Goal: Use online tool/utility: Utilize a website feature to perform a specific function

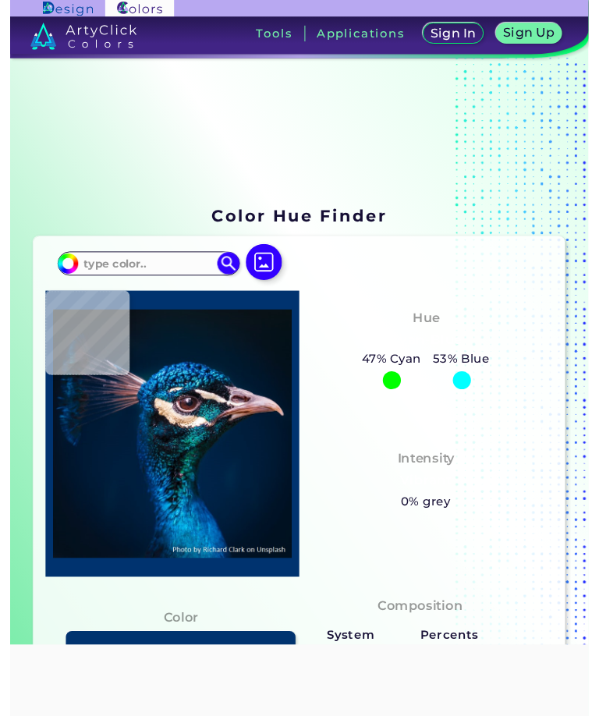
scroll to position [336, 0]
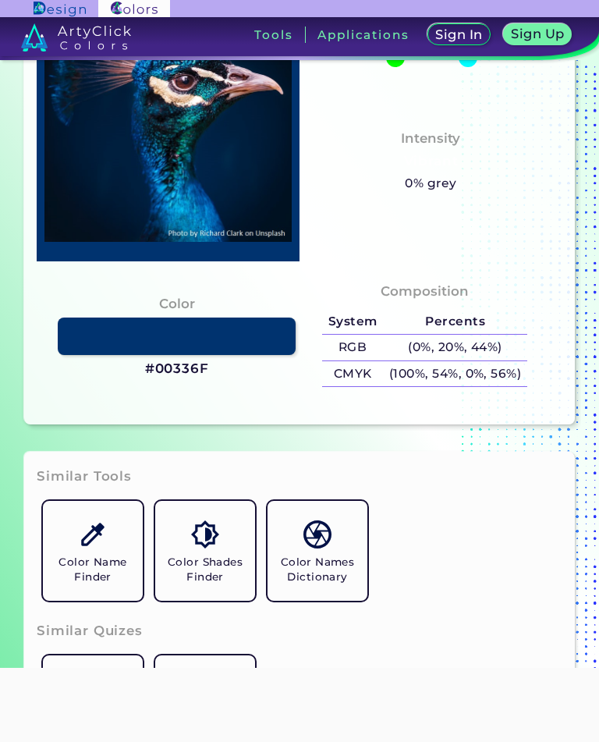
click at [79, 348] on link at bounding box center [177, 335] width 238 height 37
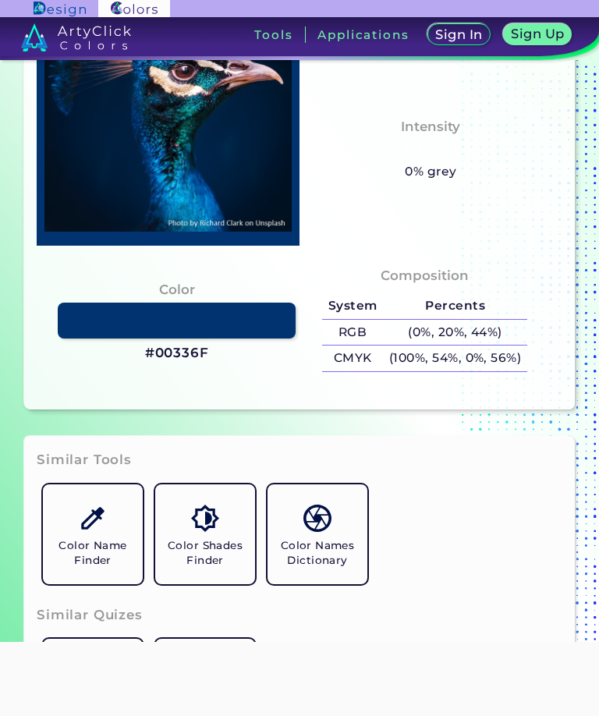
type input "#04101c"
type input "#04101C"
type input "#000000"
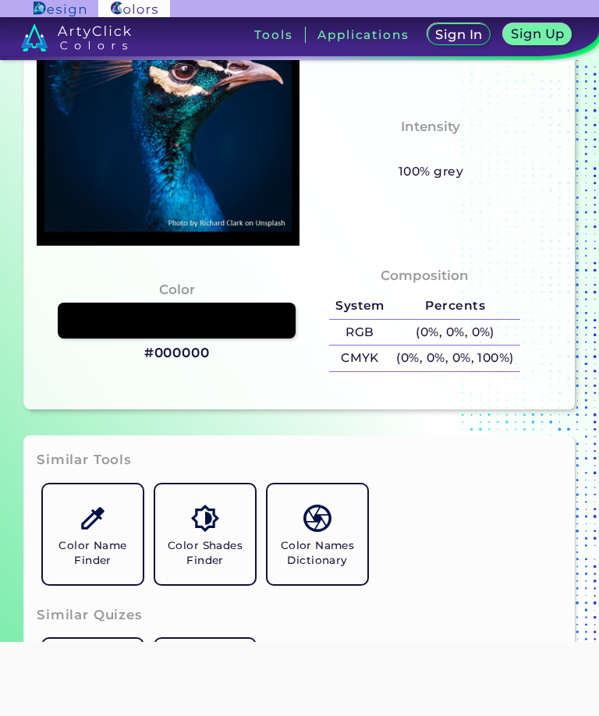
type input "#041123"
type input "#021428"
type input "#011631"
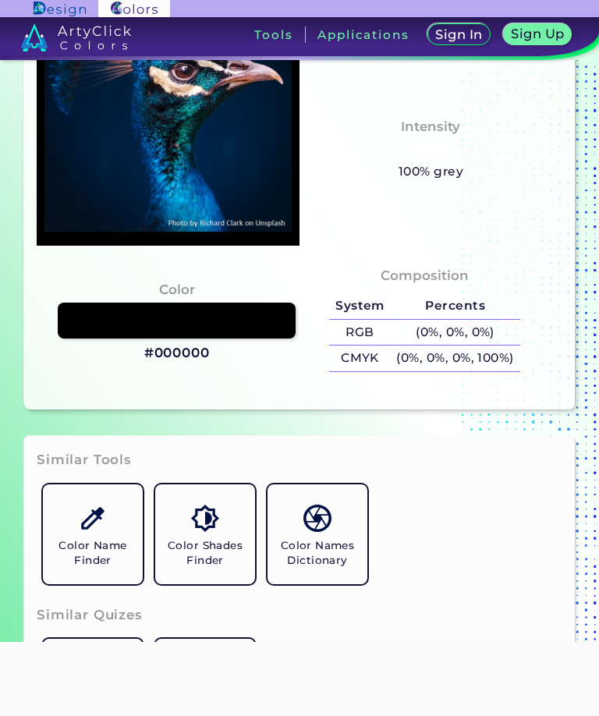
type input "#011631"
type input "#066a9d"
type input "#066A9D"
type input "#002e5f"
type input "#002E5F"
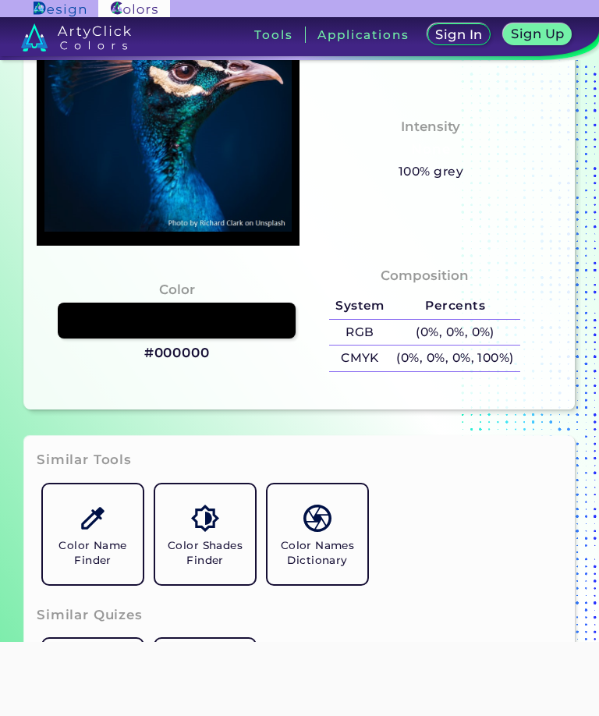
type input "#06223c"
type input "#06223C"
type input "#041f32"
type input "#041F32"
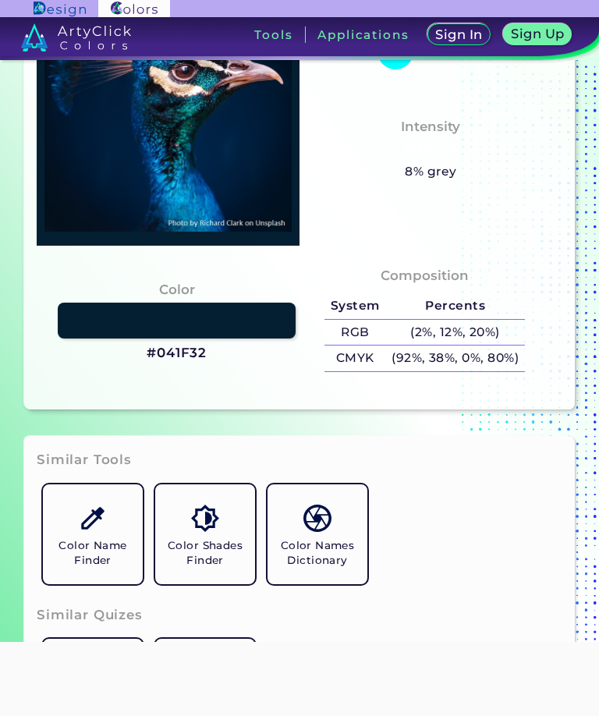
type input "#062134"
type input "#031f34"
type input "#031F34"
type input "#01294e"
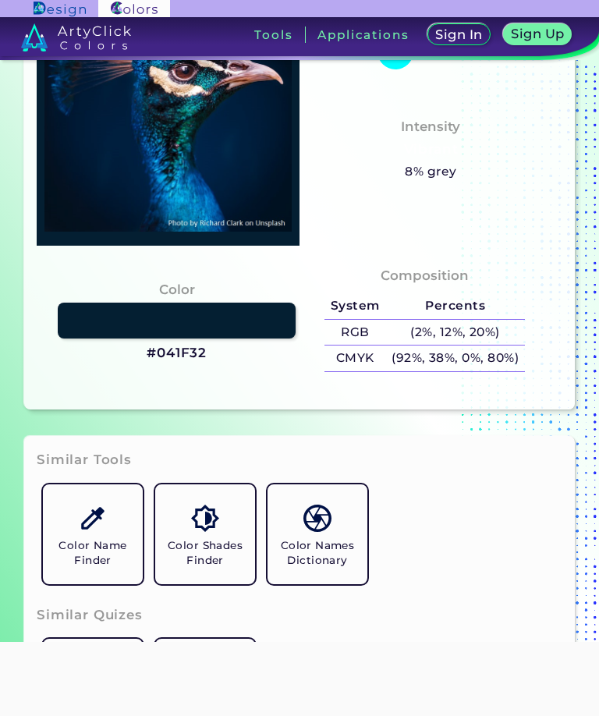
type input "#01294E"
type input "#012443"
type input "#081c30"
type input "#081C30"
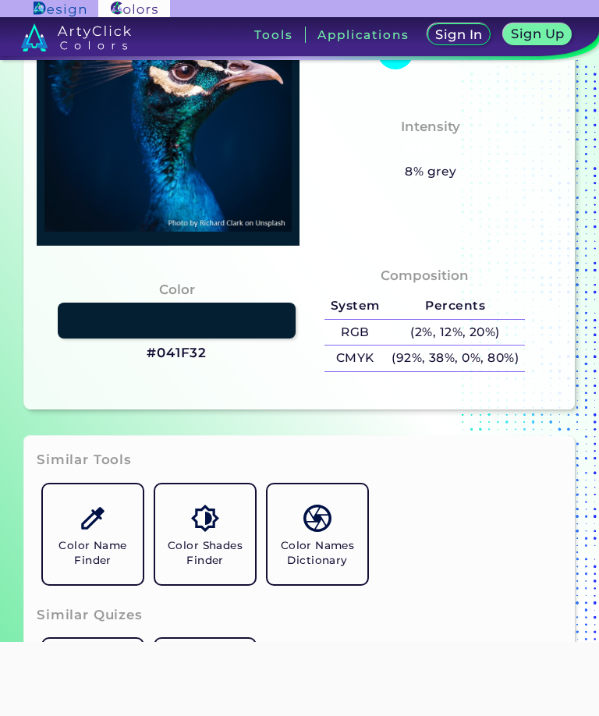
type input "#00274f"
type input "#00274F"
type input "#053e71"
type input "#053E71"
type input "#00162d"
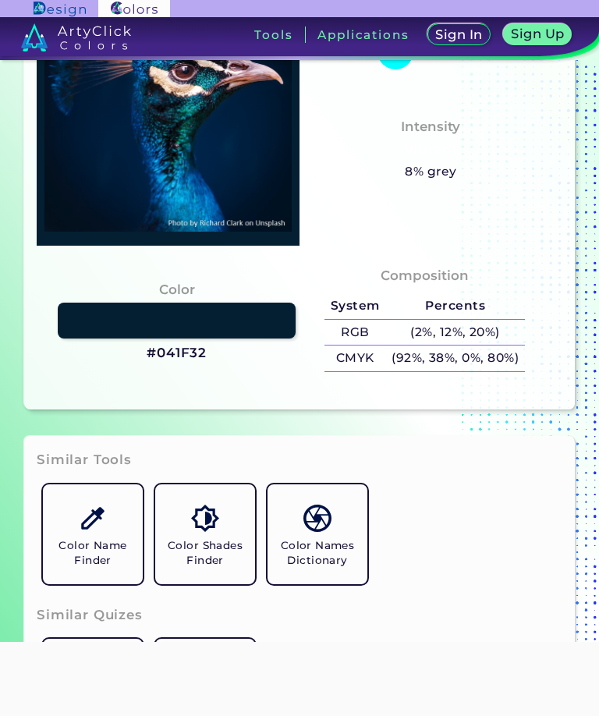
type input "#00162D"
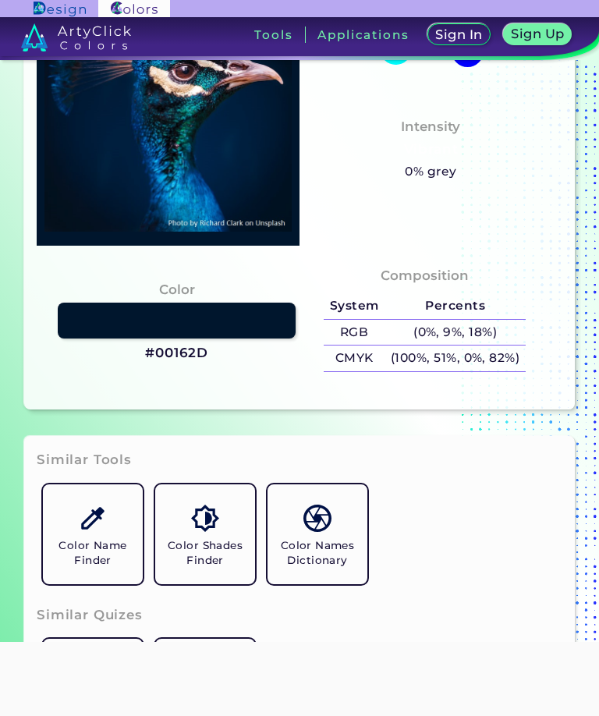
type input "#00142c"
type input "#00142C"
type input "#00152a"
type input "#00152A"
type input "#02142a"
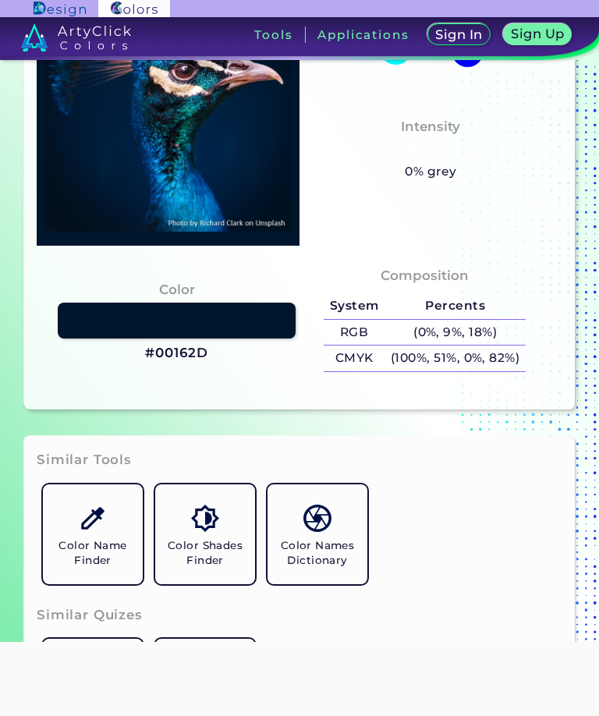
type input "#02142A"
type input "#021428"
type input "#00152a"
type input "#00152A"
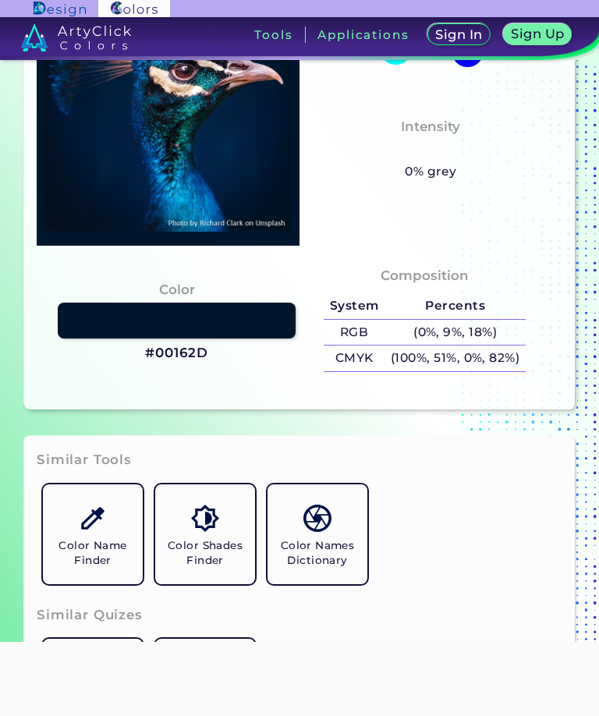
type input "#02142a"
type input "#02142A"
type input "#02142a"
type input "#02142A"
type input "#03152d"
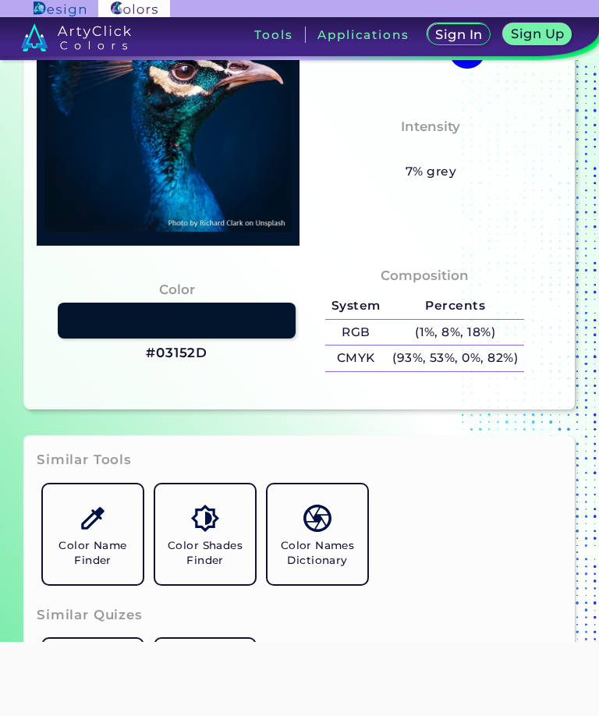
type input "#03152D"
type input "#00162e"
type input "#00162E"
type input "#001731"
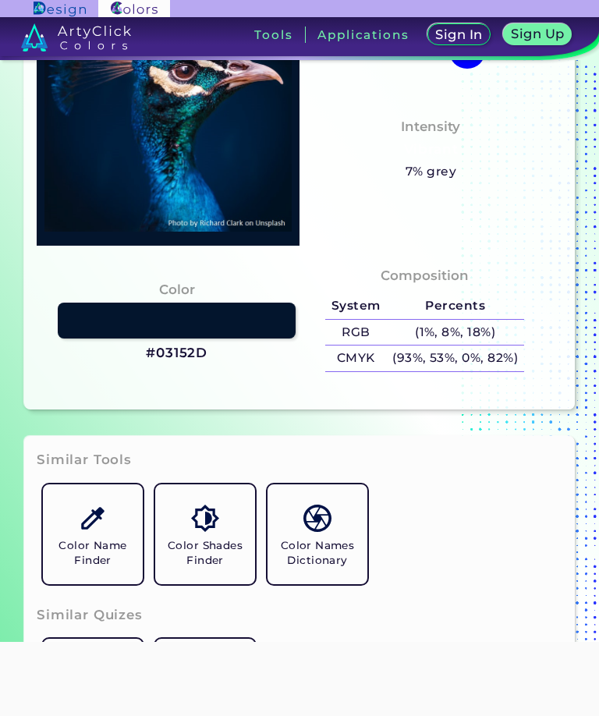
type input "#001932"
type input "#001a33"
type input "#001A33"
type input "#011c37"
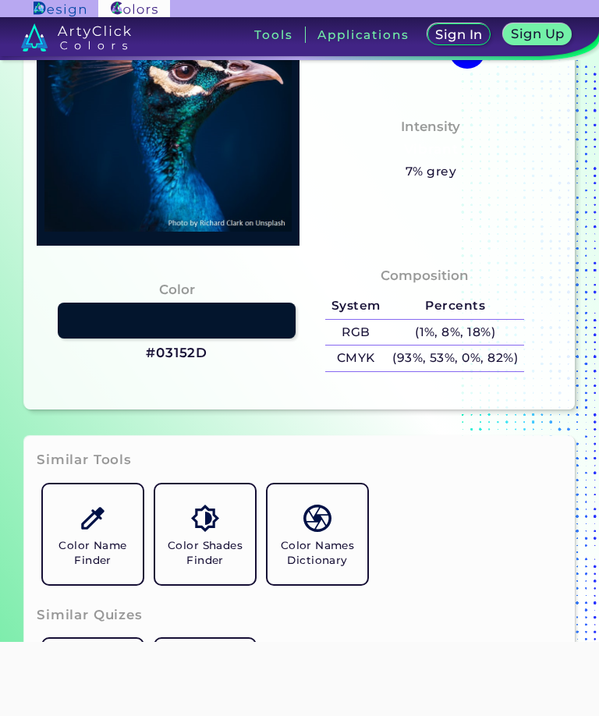
type input "#011C37"
type input "#001f3b"
type input "#001F3B"
type input "#001e3a"
type input "#001E3A"
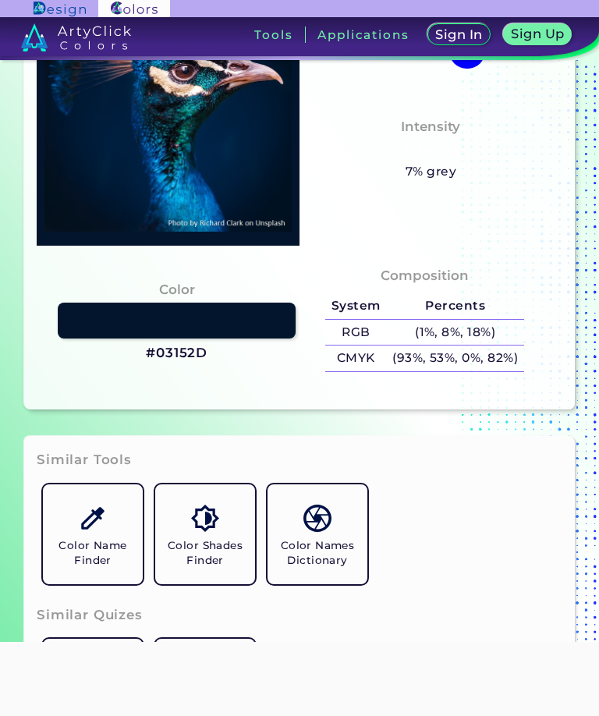
type input "#011c3a"
type input "#011C3A"
type input "#001d3b"
type input "#001D3B"
type input "#001f3e"
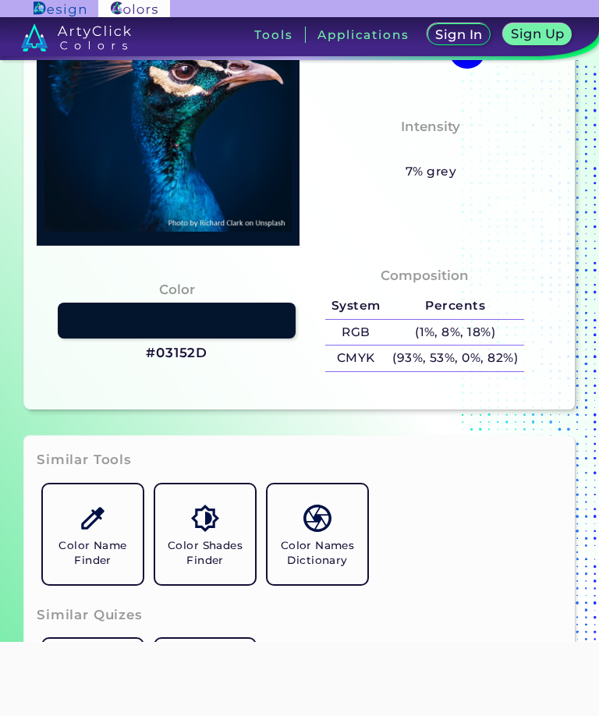
type input "#001F3E"
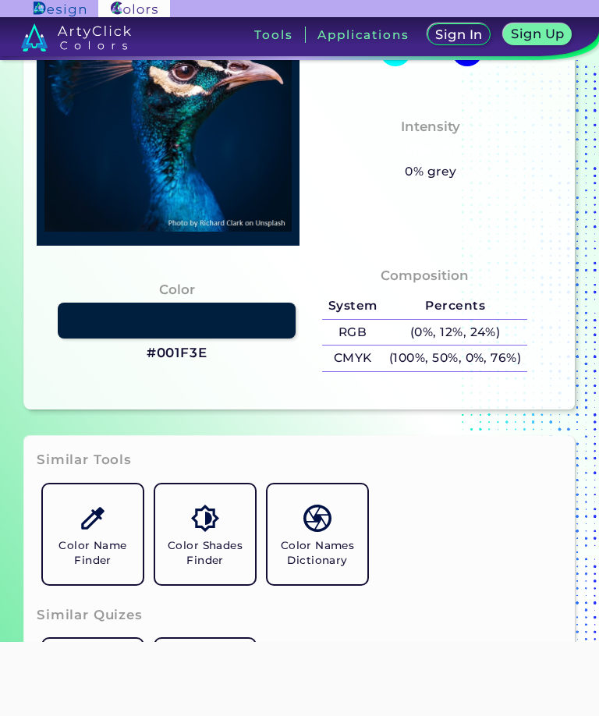
type input "#00203f"
type input "#00203F"
type input "#002041"
type input "#022449"
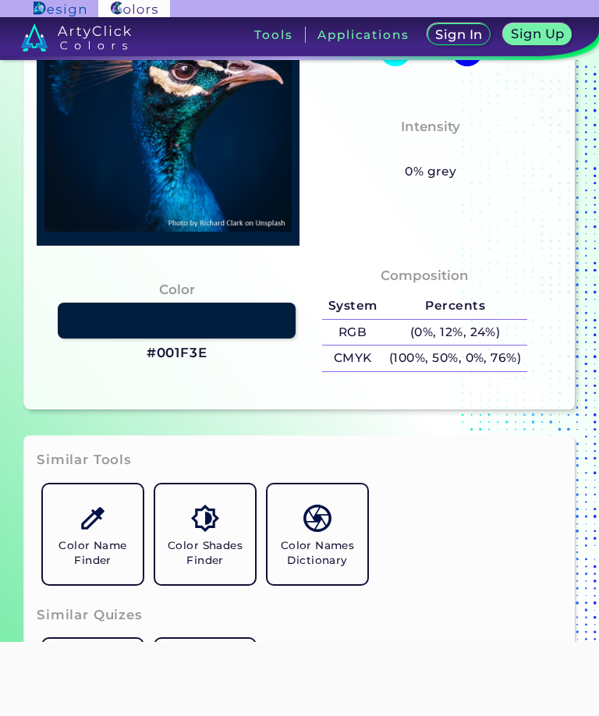
type input "#022449"
type input "#002948"
type input "#083871"
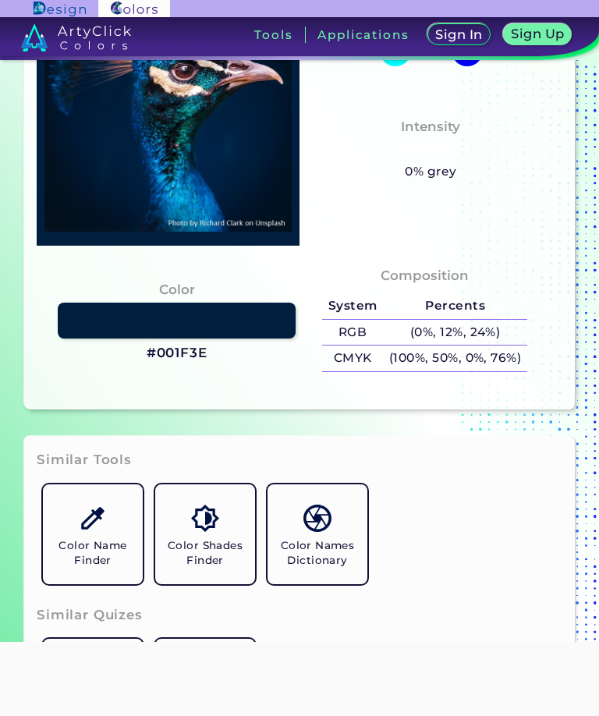
type input "#013871"
type input "#004b9f"
type input "#004B9F"
type input "#055699"
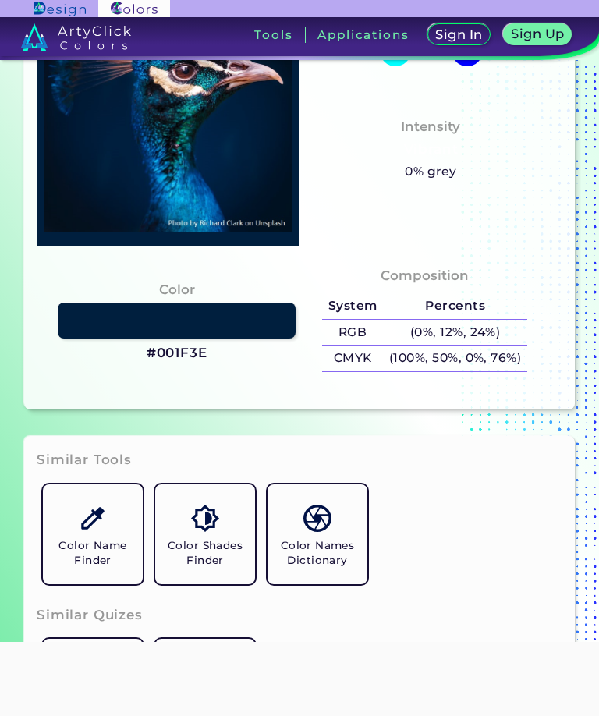
type input "#055699"
type input "#057ac2"
type input "#057AC2"
type input "#032049"
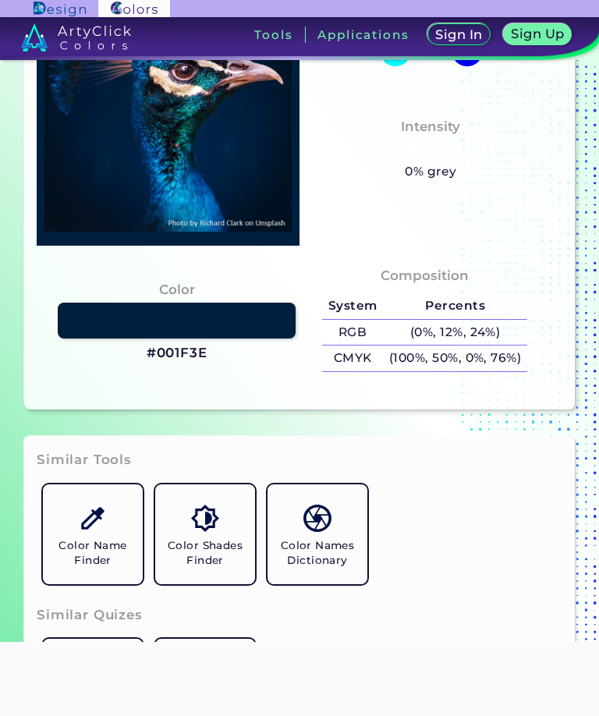
type input "#01152a"
type input "#01152A"
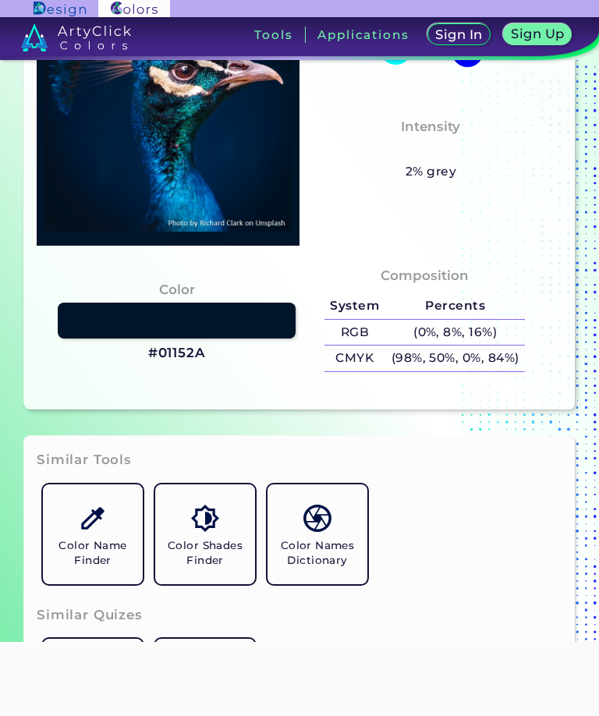
type input "#081a25"
type input "#081A25"
type input "#0b1417"
type input "#0B1417"
type input "#072a35"
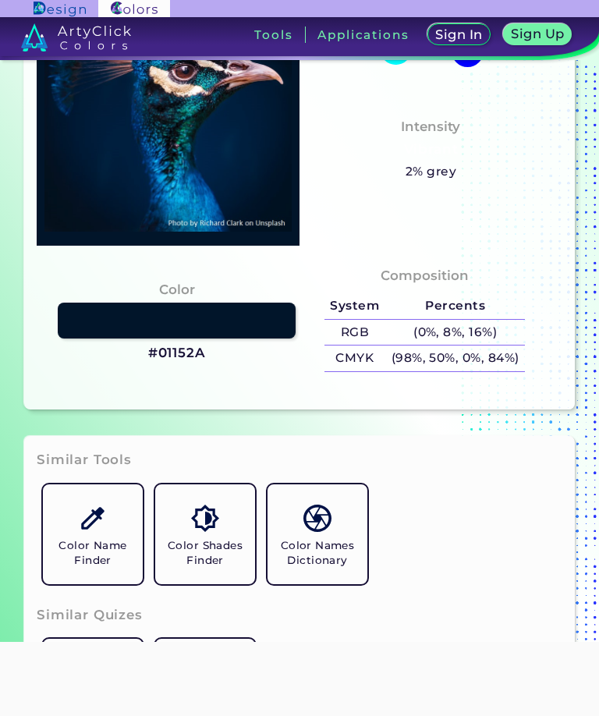
type input "#072A35"
type input "#033c5e"
type input "#033C5E"
type input "#23b2cc"
type input "#23B2CC"
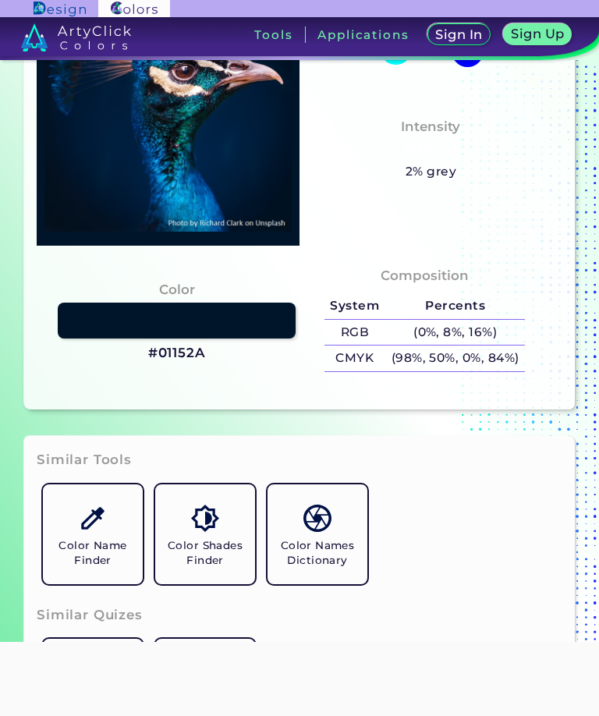
type input "#0798d4"
type input "#0798D4"
type input "#078bc3"
type input "#078BC3"
type input "#067ebe"
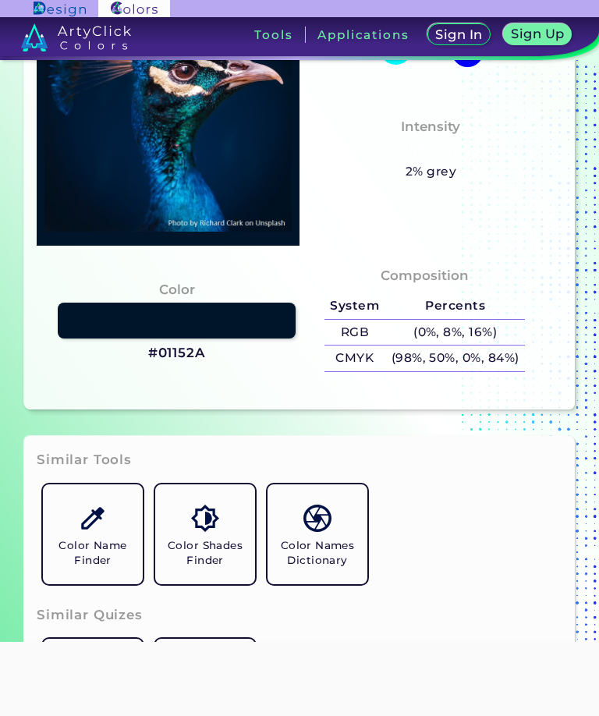
type input "#067EBE"
type input "#0089c5"
type input "#0089C5"
type input "#047fc4"
type input "#047FC4"
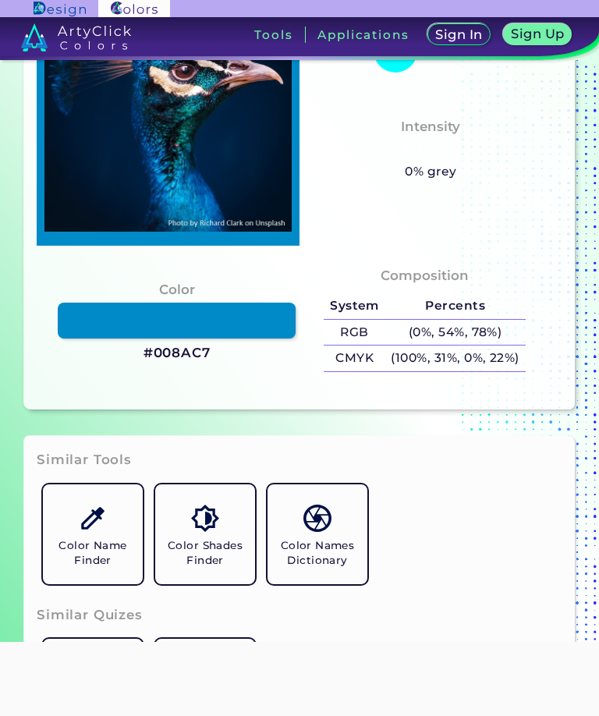
type input "#008ac7"
type input "#008AC7"
type input "#0189cb"
type input "#0189CB"
type input "#0587c7"
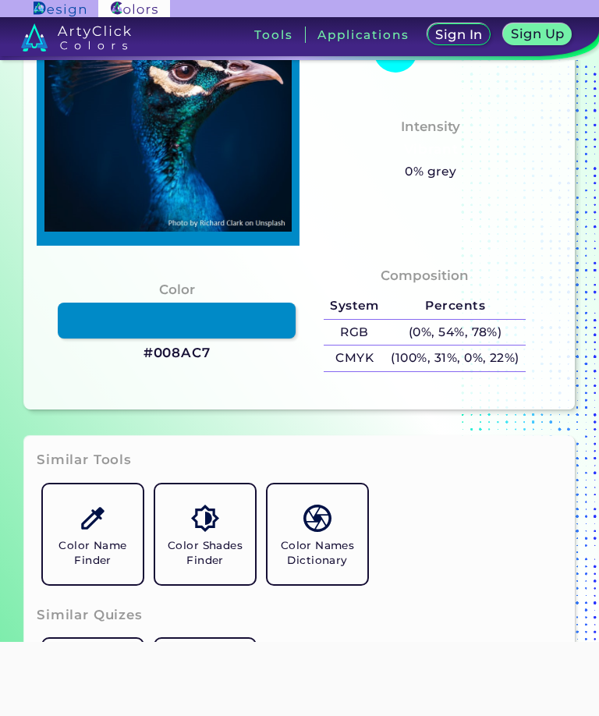
type input "#0587C7"
type input "#[DATE]"
type input "#0074b2"
type input "#0074B2"
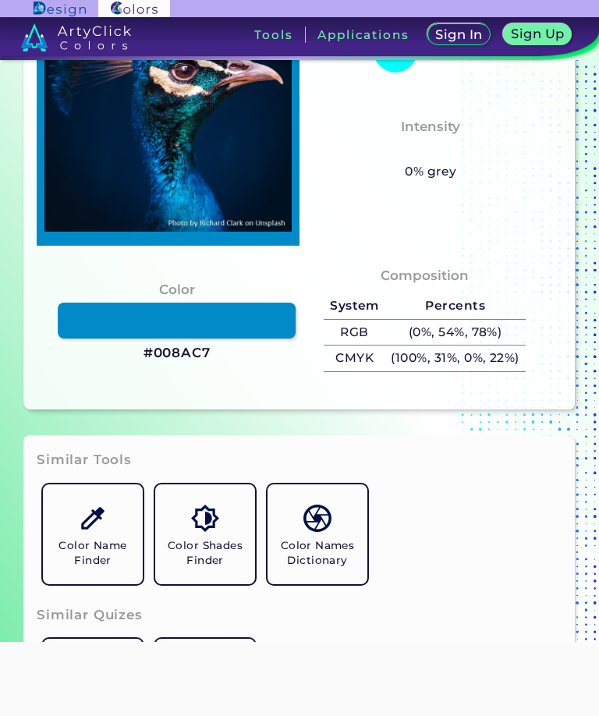
type input "#0879b9"
type input "#0879B9"
type input "#017bb5"
type input "#017BB5"
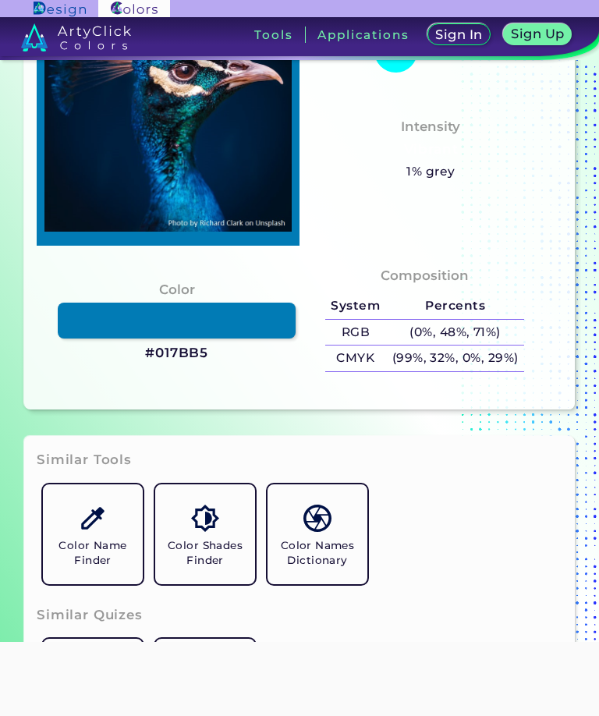
type input "#0879b9"
type input "#0879B9"
type input "#028ec7"
type input "#028EC7"
type input "#0080bb"
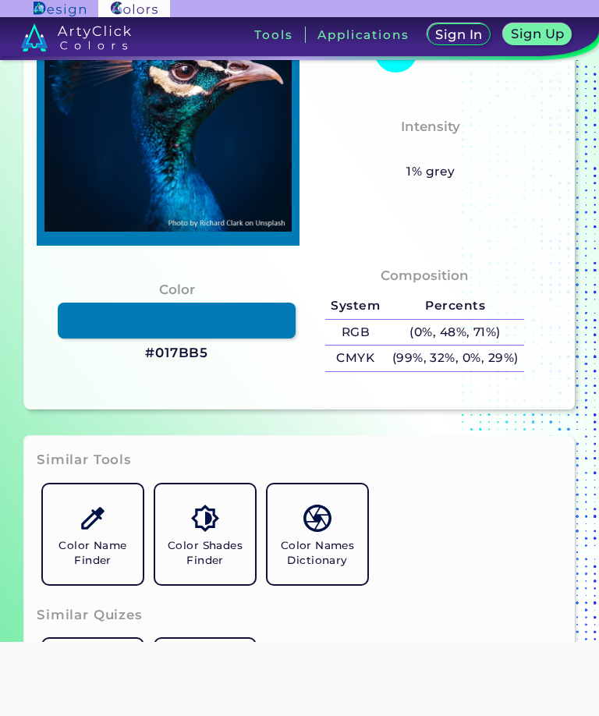
type input "#0080BB"
type input "#0a9dd7"
type input "#0A9DD7"
type input "#0391cd"
type input "#0391CD"
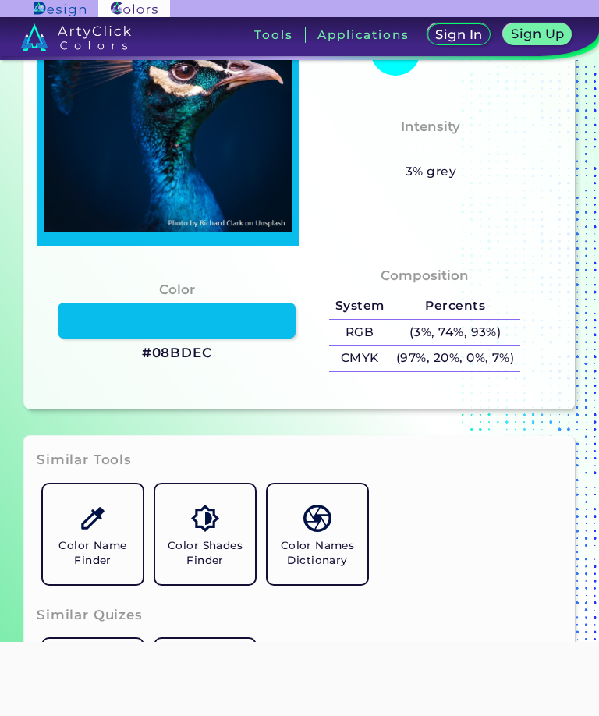
type input "#08bdec"
type input "#08BDEC"
type input "#41ddf3"
type input "#41DDF3"
type input "#0867b6"
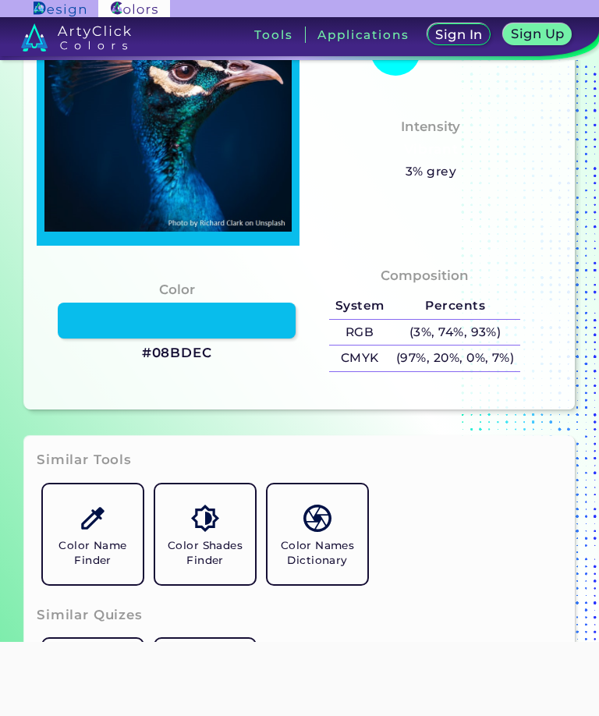
type input "#0867B6"
type input "#093169"
type input "#00275e"
type input "#00275E"
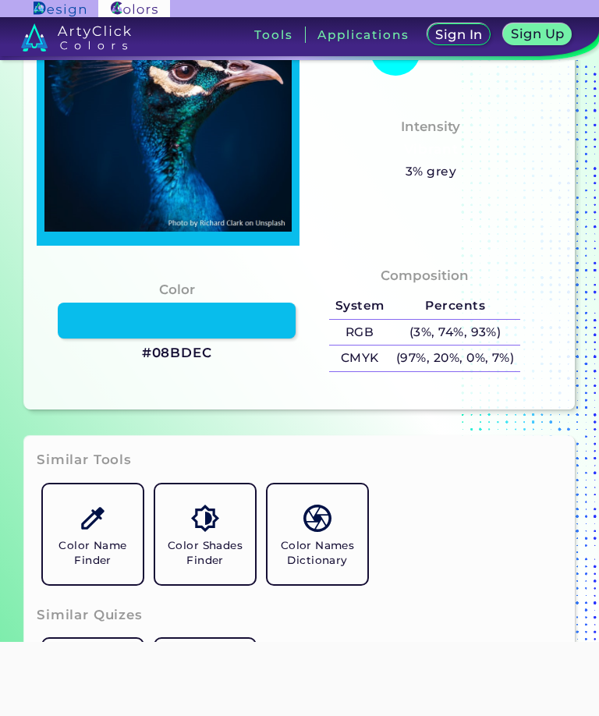
type input "#001e40"
type input "#001E40"
type input "#001f3e"
type input "#001F3E"
type input "#001d3b"
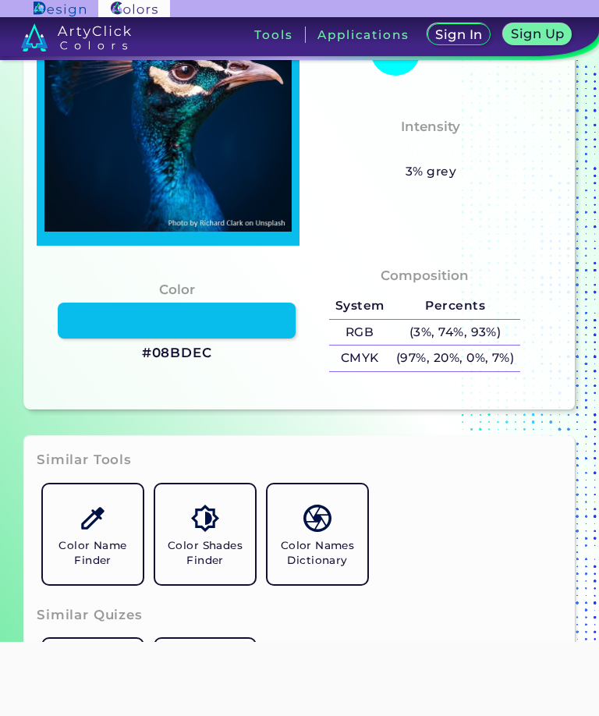
type input "#001D3B"
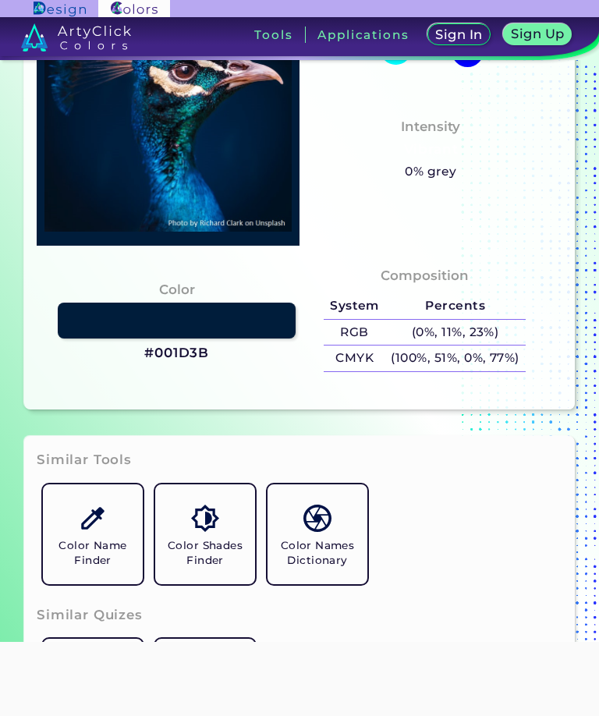
type input "#001d3b"
type input "#001D3B"
type input "#001d3d"
type input "#001D3D"
type input "#011e3e"
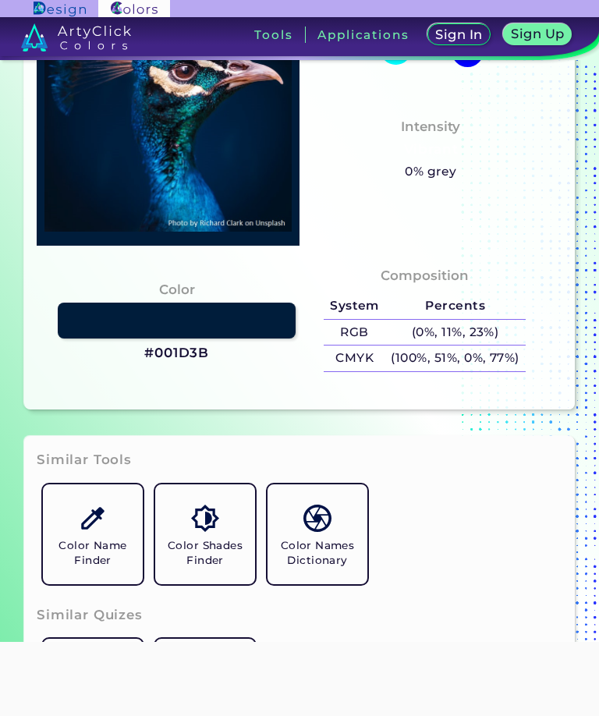
type input "#011E3E"
type input "#001f3e"
type input "#001F3E"
type input "#001f3c"
type input "#001F3C"
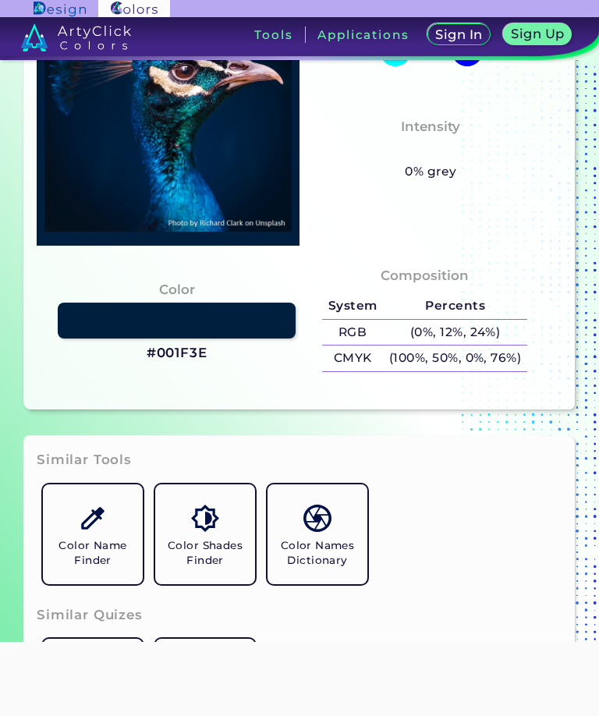
type input "#01203d"
type input "#01203D"
type input "#01203f"
type input "#01203F"
type input "#00203f"
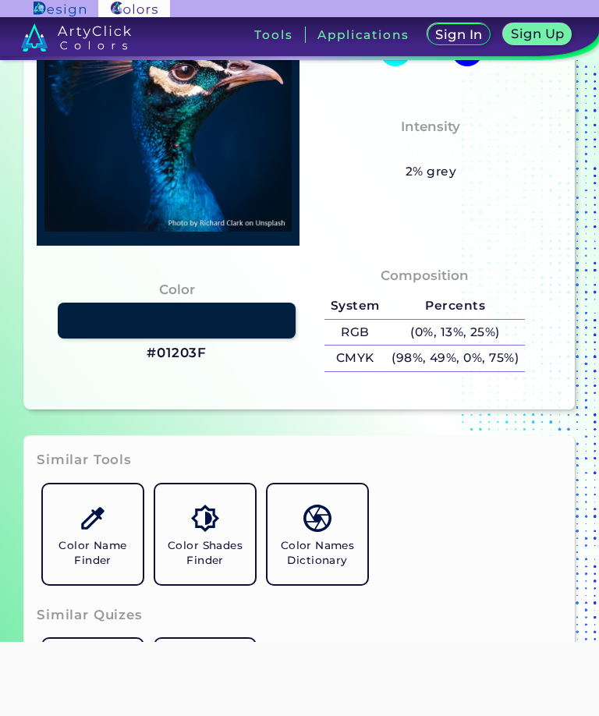
type input "#00203F"
type input "#01203f"
type input "#01203F"
type input "#001f3c"
type input "#001F3C"
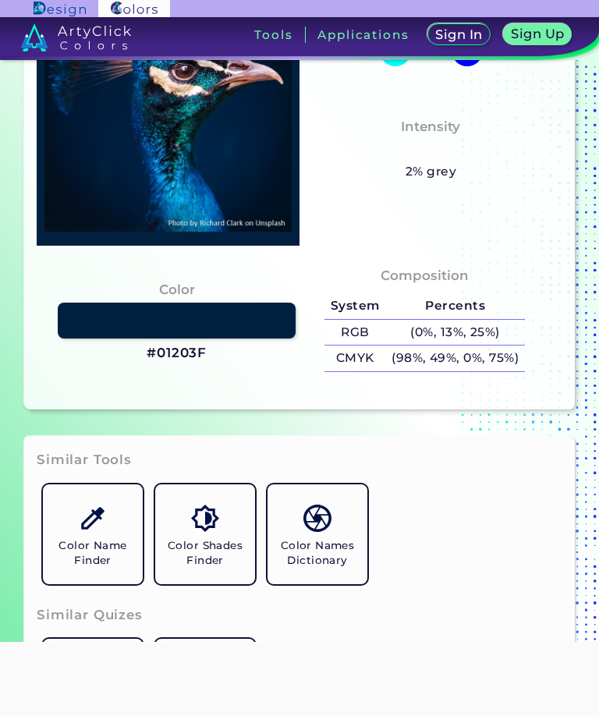
type input "#011e3c"
type input "#011E3C"
type input "#001e3a"
type input "#001E3A"
type input "#011c39"
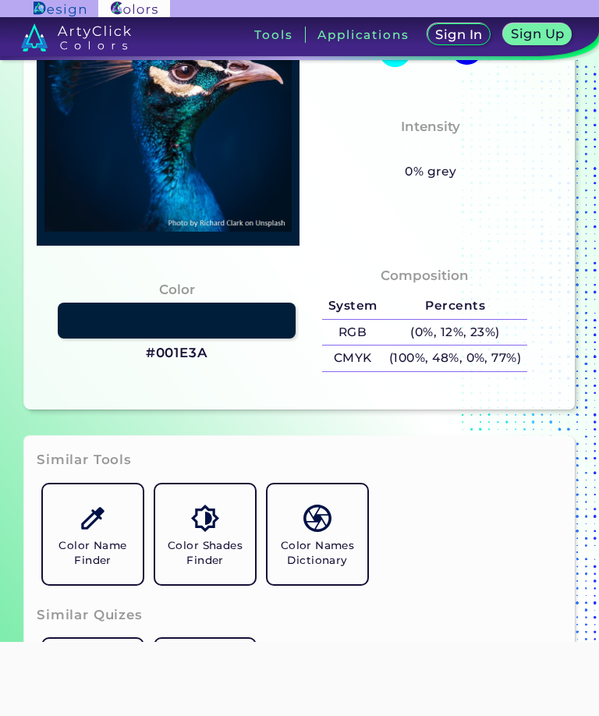
type input "#011C39"
type input "#011c39"
type input "#011C39"
type input "#011c3a"
type input "#011C3A"
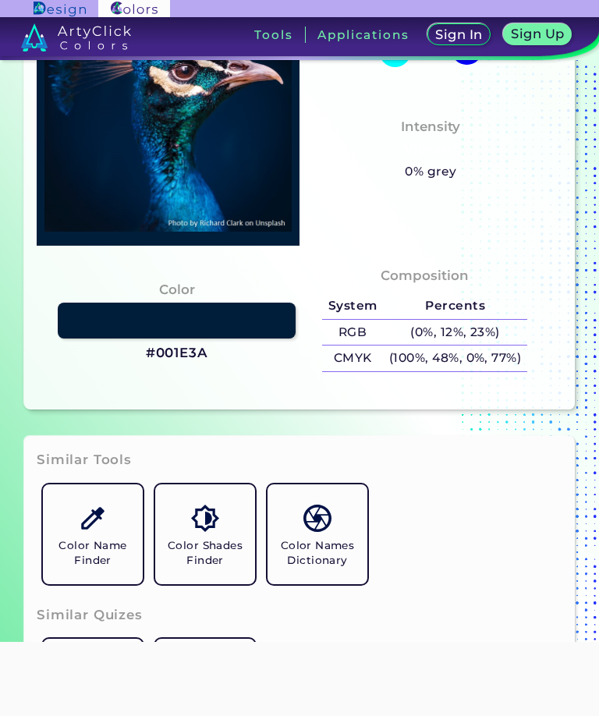
type input "#001b38"
type input "#001B38"
type input "#011a36"
type input "#011A36"
type input "#001935"
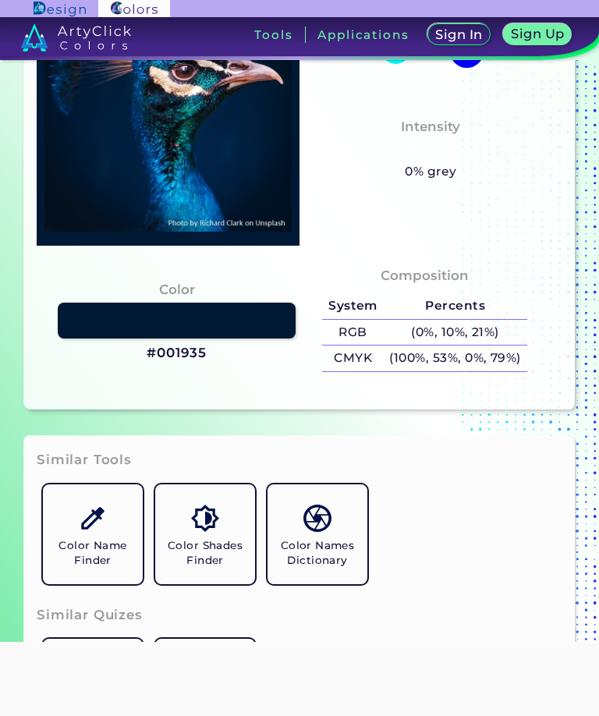
type input "#001935"
type input "#011a36"
type input "#011A36"
type input "#001935"
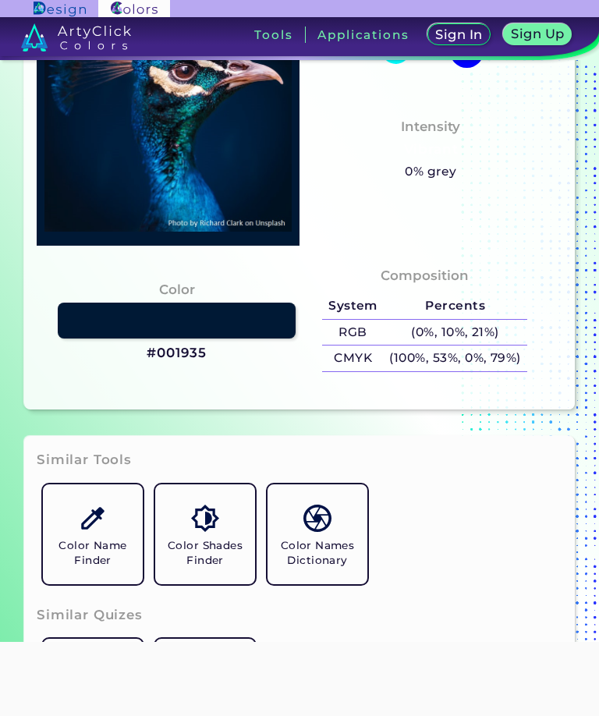
type input "#011a35"
type input "#011A35"
type input "#08203c"
type input "#08203C"
type input "#19273e"
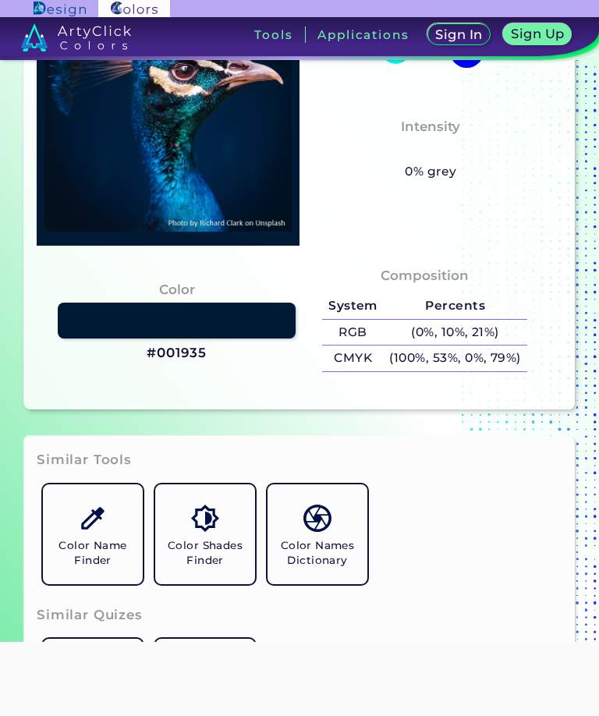
type input "#19273E"
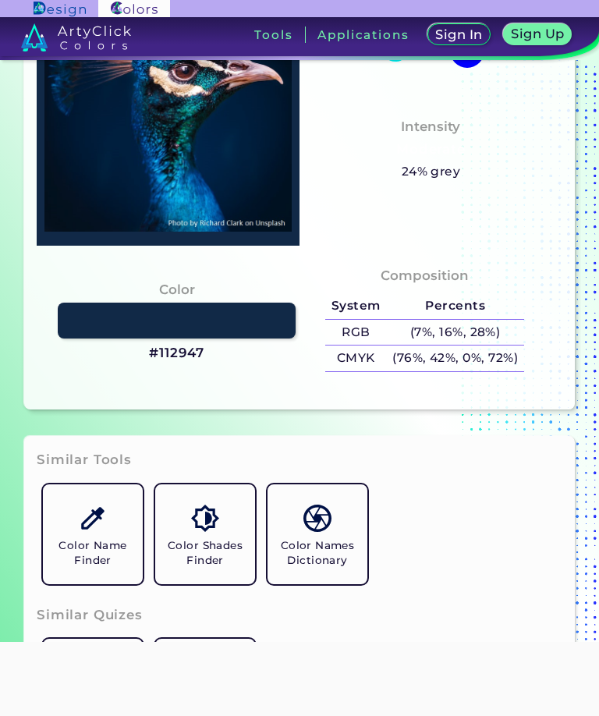
type input "#112947"
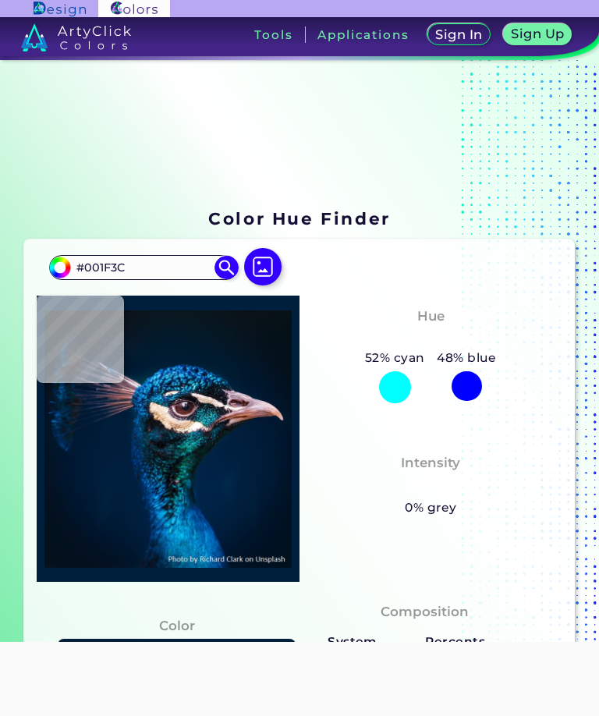
scroll to position [0, 0]
click at [58, 275] on input "#001f3c" at bounding box center [57, 265] width 19 height 19
click at [261, 280] on img at bounding box center [262, 266] width 37 height 37
click at [0, 0] on input "file" at bounding box center [0, 0] width 0 height 0
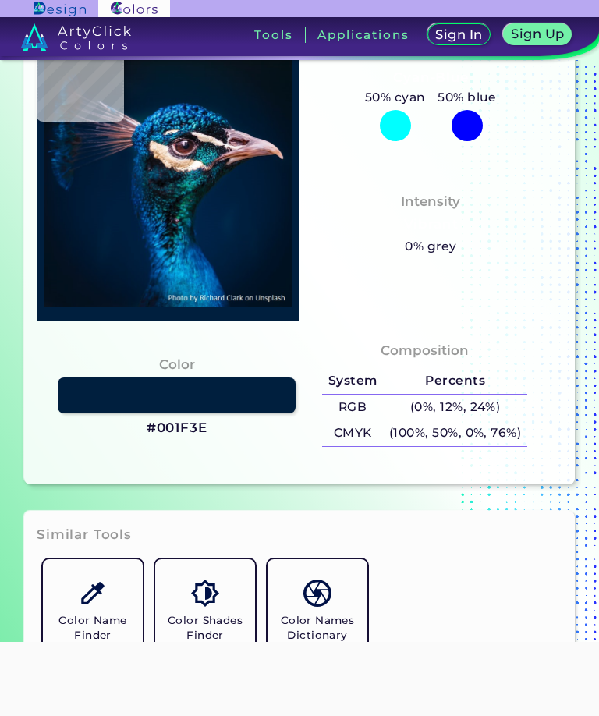
scroll to position [254, 0]
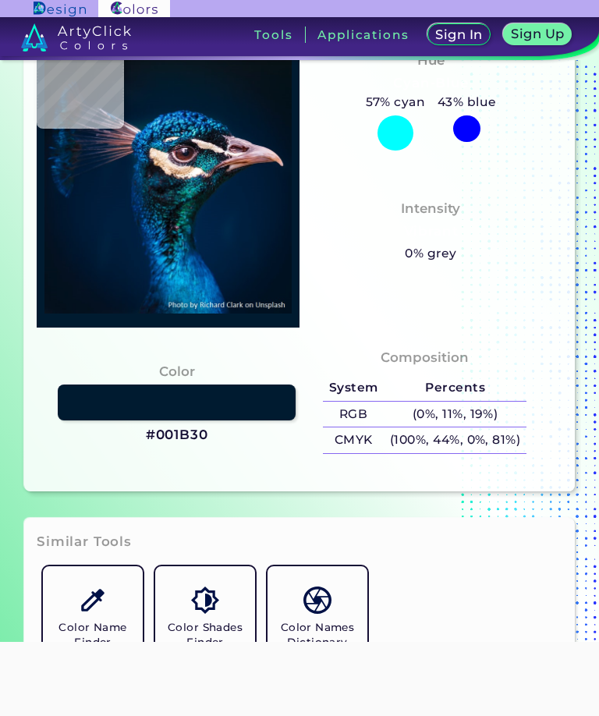
click at [80, 420] on link at bounding box center [177, 402] width 238 height 36
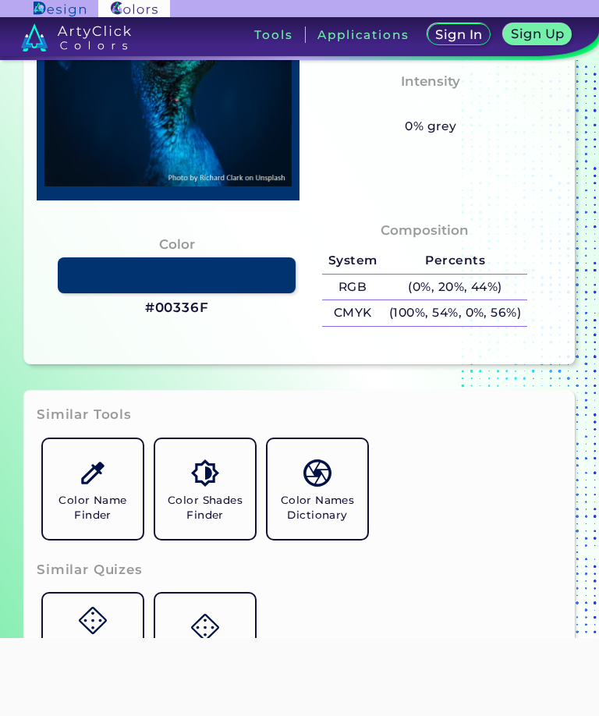
type input "#000000"
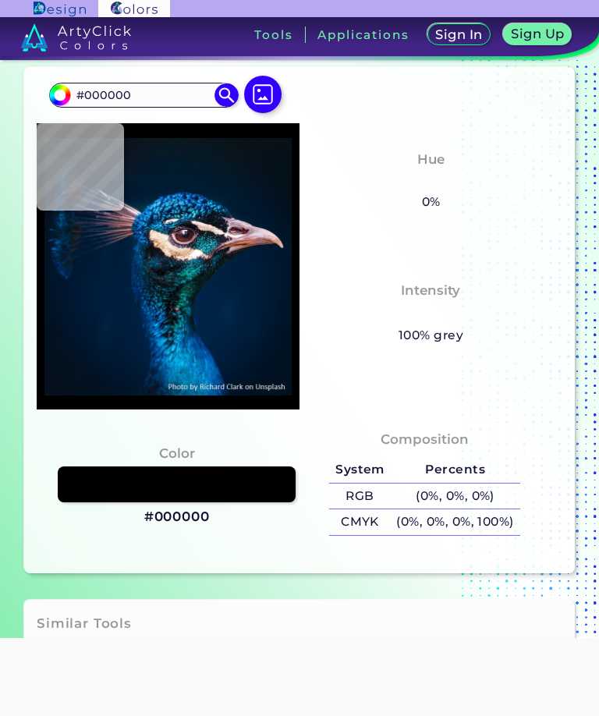
scroll to position [179, 0]
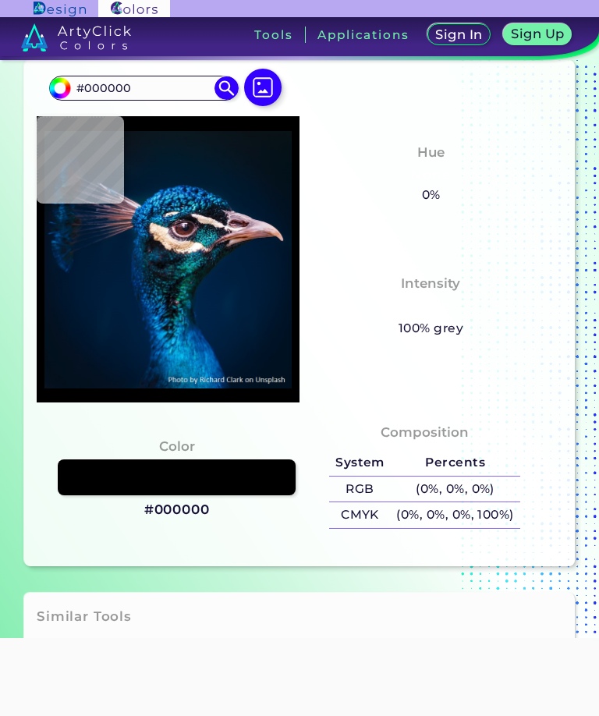
type input "#633a3a"
type input "#633A3A"
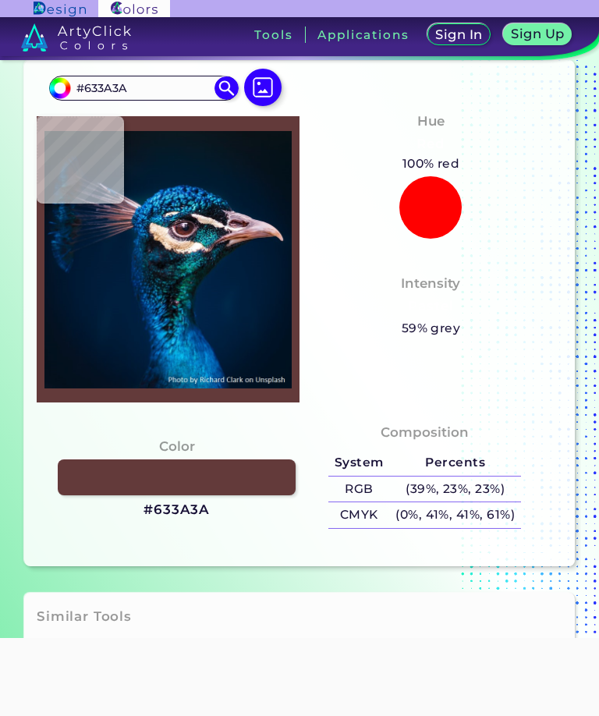
type input "#11131c"
type input "#11131C"
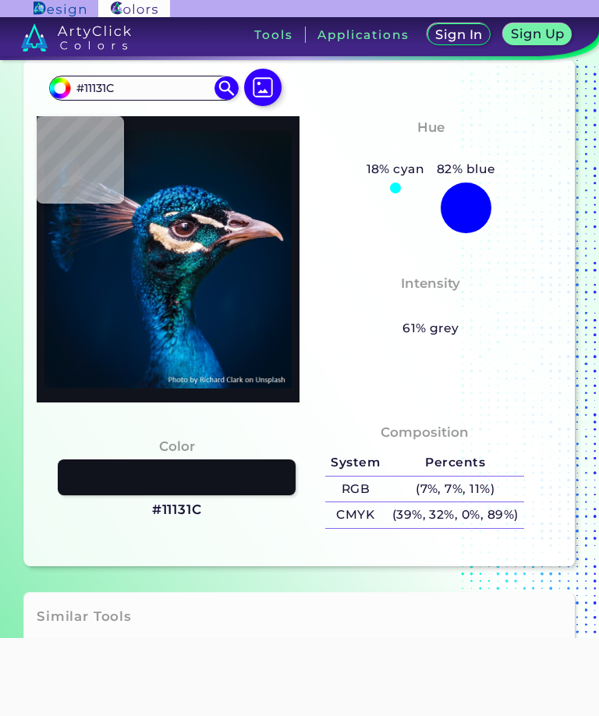
type input "#001f33"
type input "#001F33"
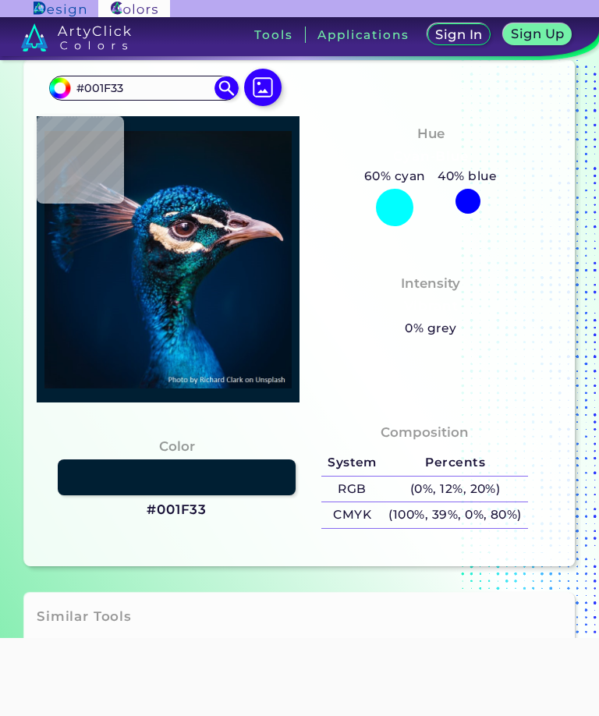
type input "#00223d"
type input "#00223D"
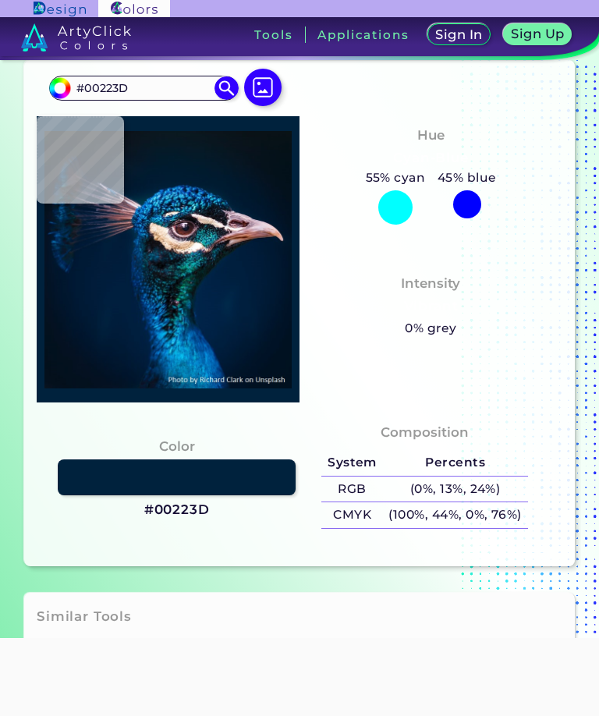
type input "#0f4770"
type input "#0F4770"
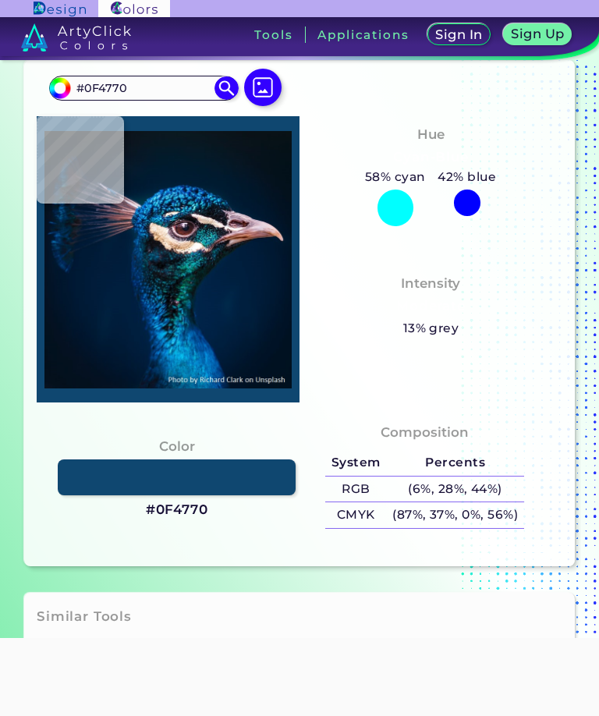
type input "#171a1f"
type input "#171A1F"
click at [73, 217] on img at bounding box center [167, 259] width 247 height 271
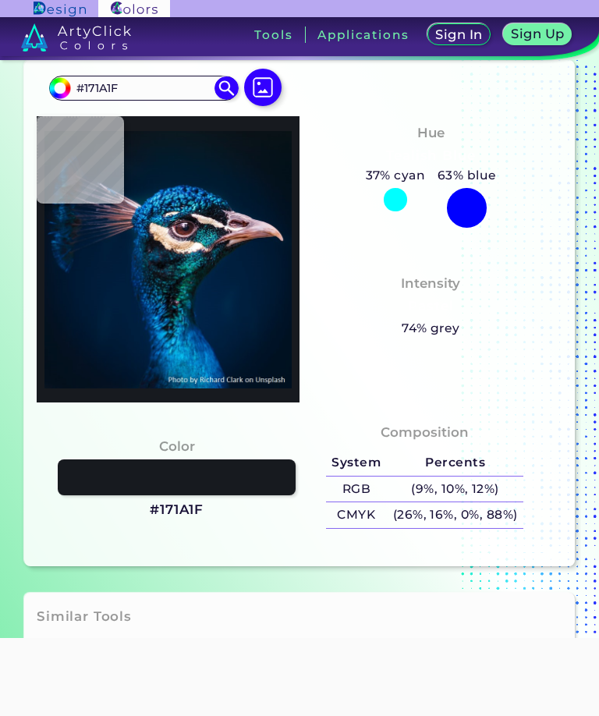
type input "#0e0e12"
type input "#0E0E12"
click at [69, 214] on img at bounding box center [167, 259] width 247 height 271
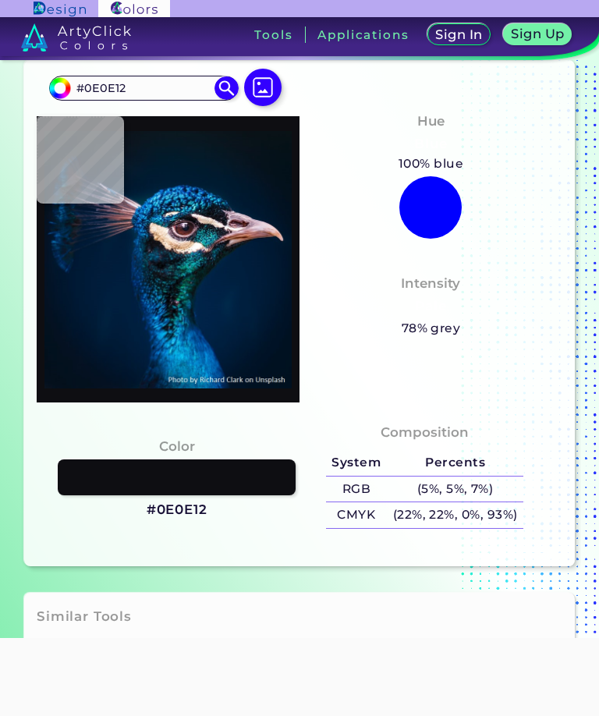
type input "#22222a"
type input "#22222A"
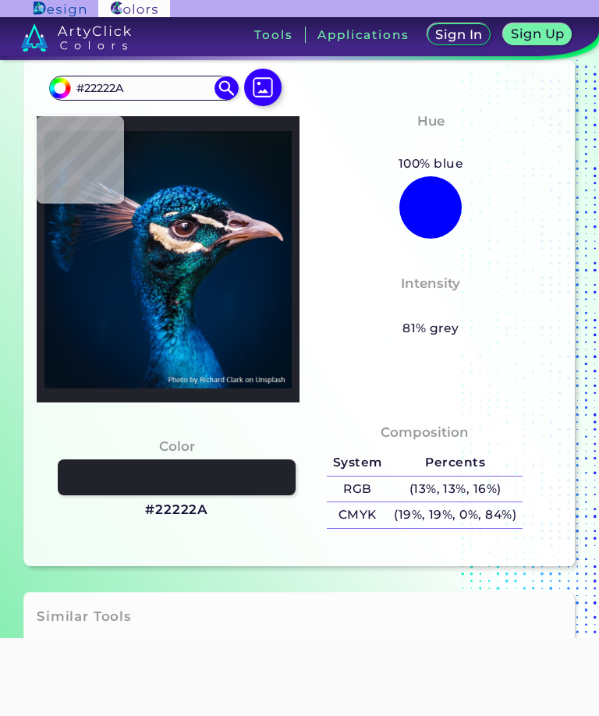
click at [74, 217] on img at bounding box center [167, 259] width 247 height 271
type input "#0a141b"
type input "#0A141B"
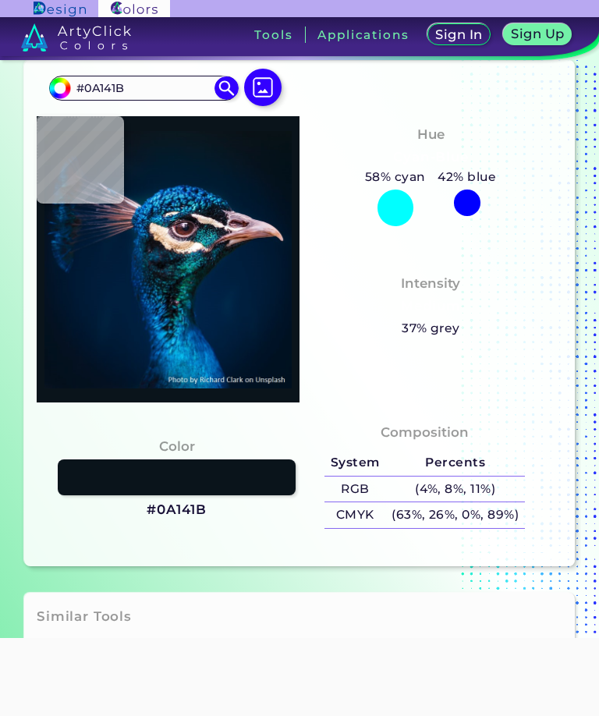
type input "#0b1c24"
type input "#0B1C24"
type input "#091e26"
type input "#091E26"
type input "#091d2b"
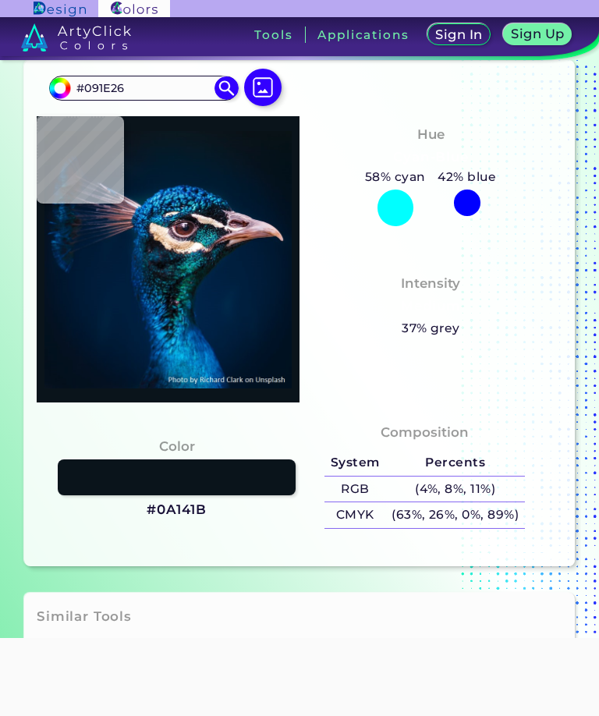
type input "#091D2B"
type input "#0a1e2a"
type input "#0A1E2A"
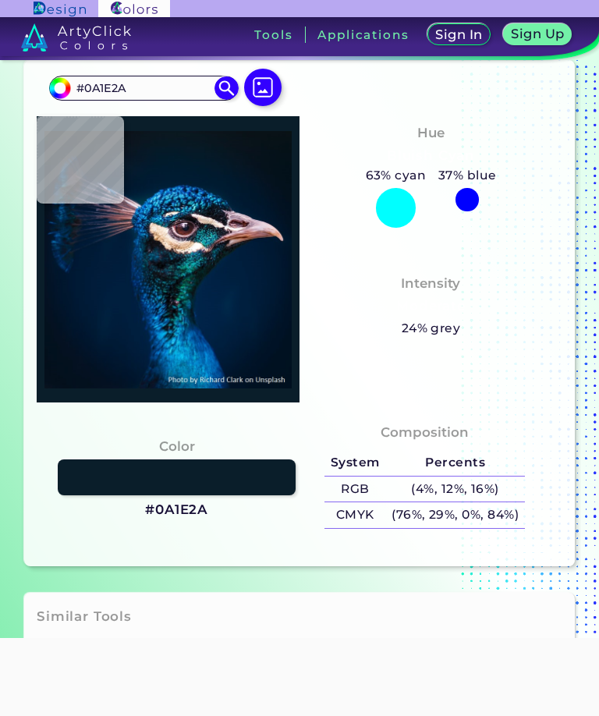
type input "#101926"
type input "#121925"
type input "#0e1c25"
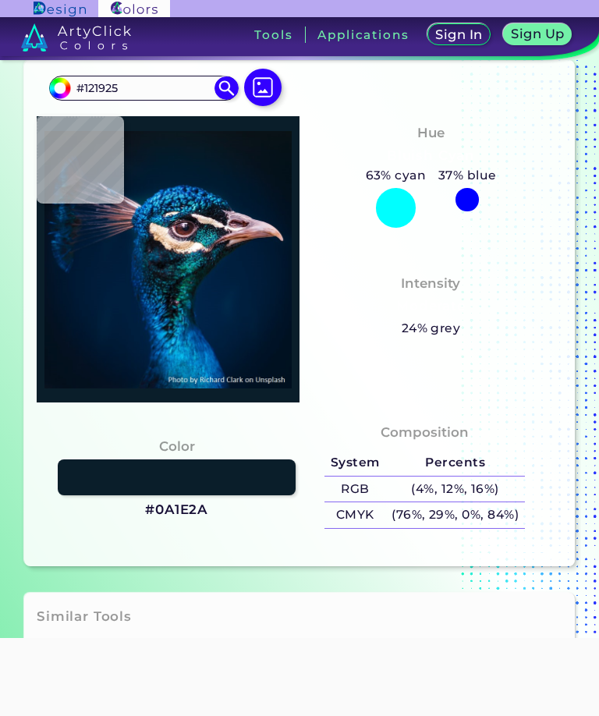
type input "#0E1C25"
type input "#0c1d27"
type input "#0C1D27"
type input "#071d28"
type input "#071D28"
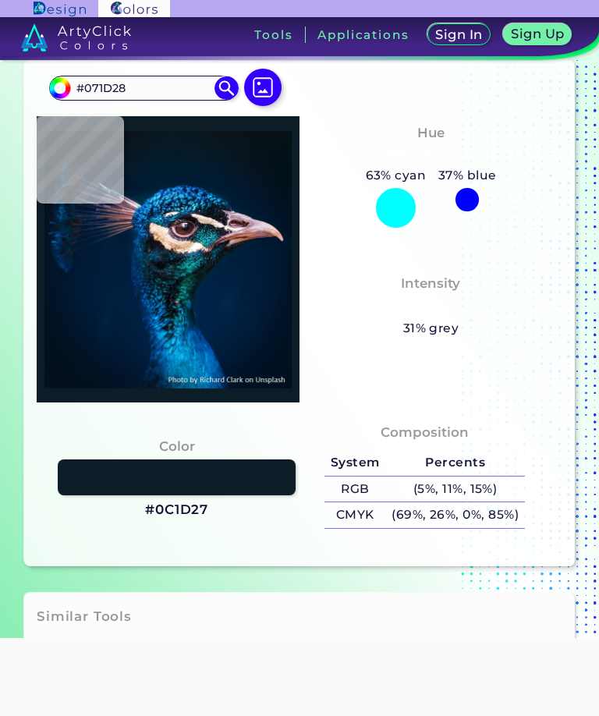
type input "#04242e"
type input "#04242E"
type input "#042c42"
type input "#042C42"
type input "#002134"
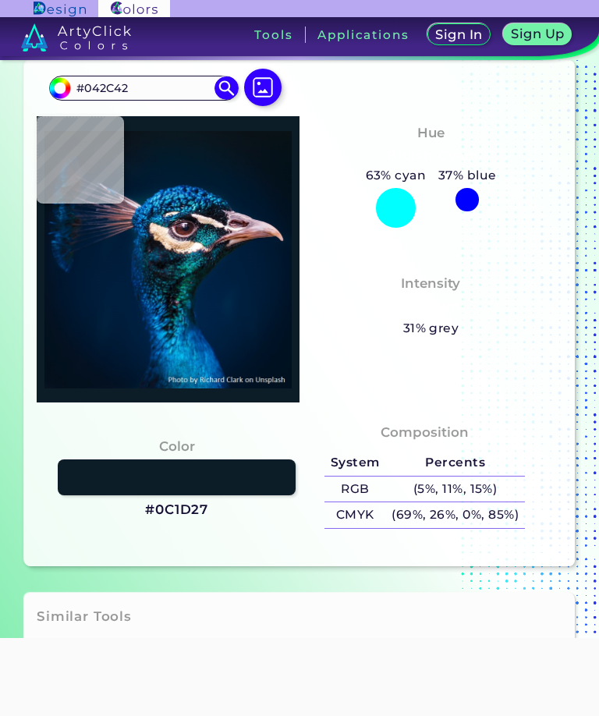
type input "#002134"
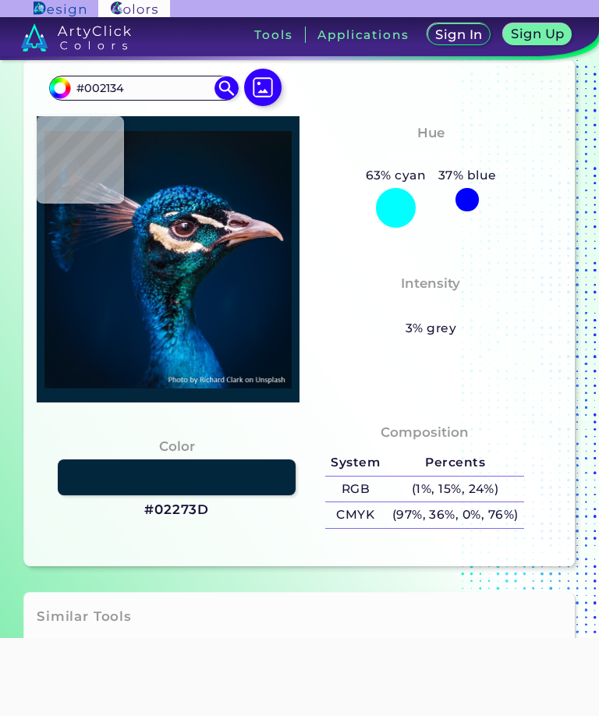
type input "#02273d"
type input "#02273D"
type input "#021f31"
type input "#021F31"
type input "#001d2d"
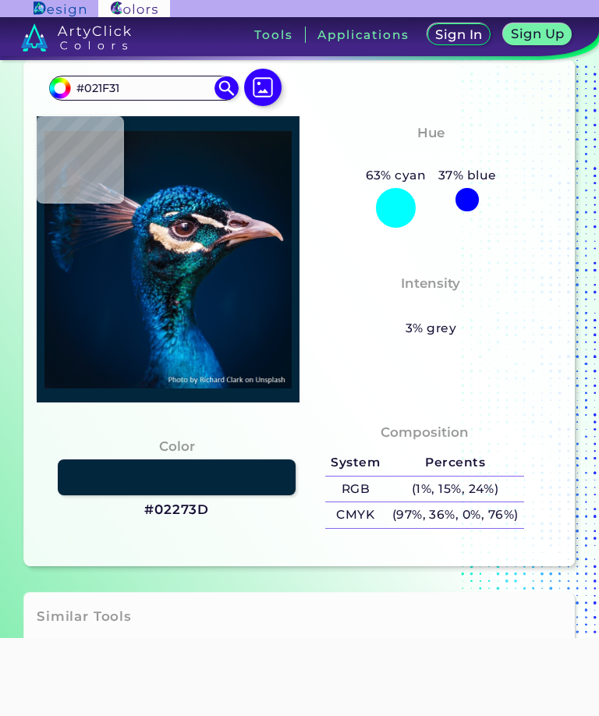
type input "#001D2D"
type input "#021e2d"
type input "#021E2D"
type input "#041c2c"
type input "#041C2C"
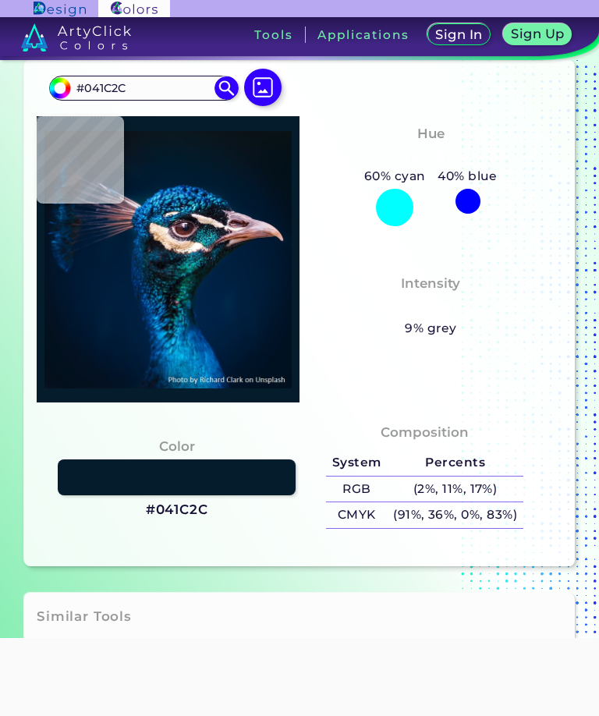
type input "#021d31"
type input "#021D31"
type input "#001c2f"
type input "#001C2F"
type input "#01213c"
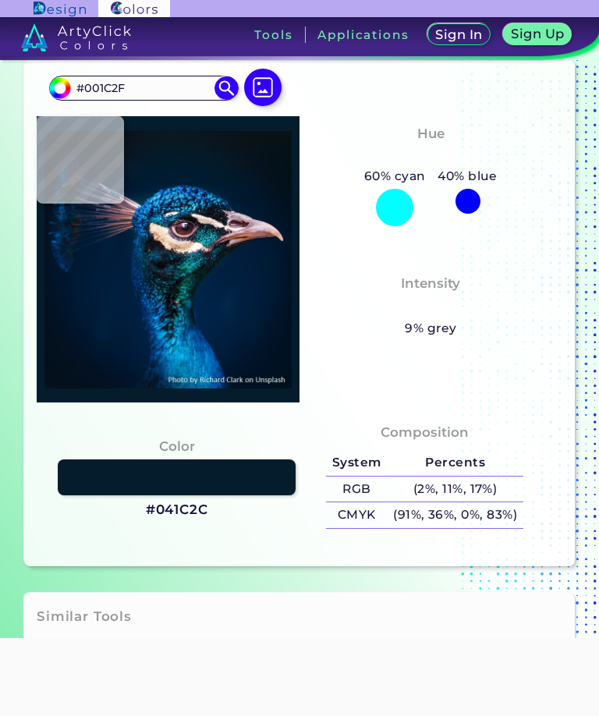
type input "#01213C"
type input "#001d38"
type input "#001D38"
type input "#011d33"
type input "#011D33"
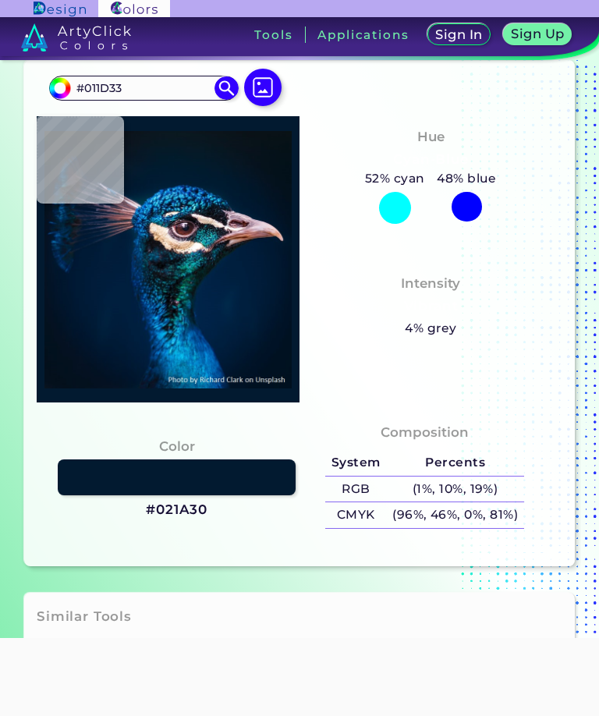
type input "#021a30"
type input "#021A30"
type input "#021a31"
type input "#021A31"
type input "#021931"
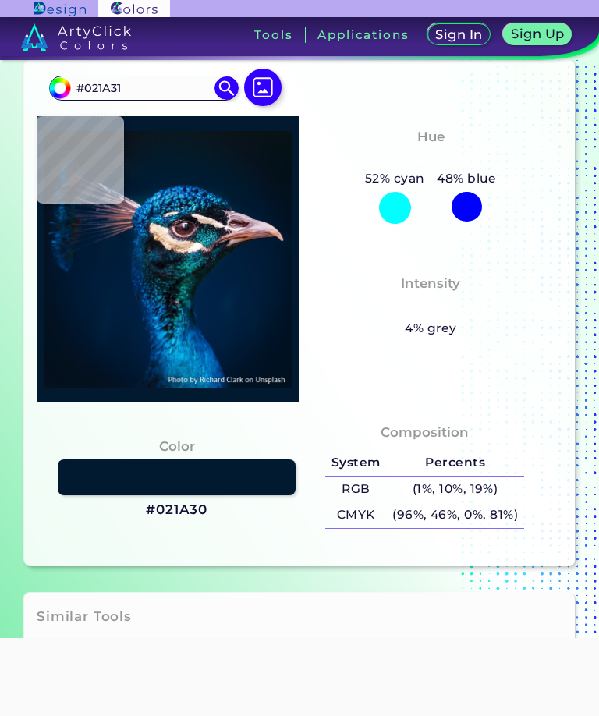
type input "#021931"
type input "#041830"
type input "#03305c"
type input "#03305C"
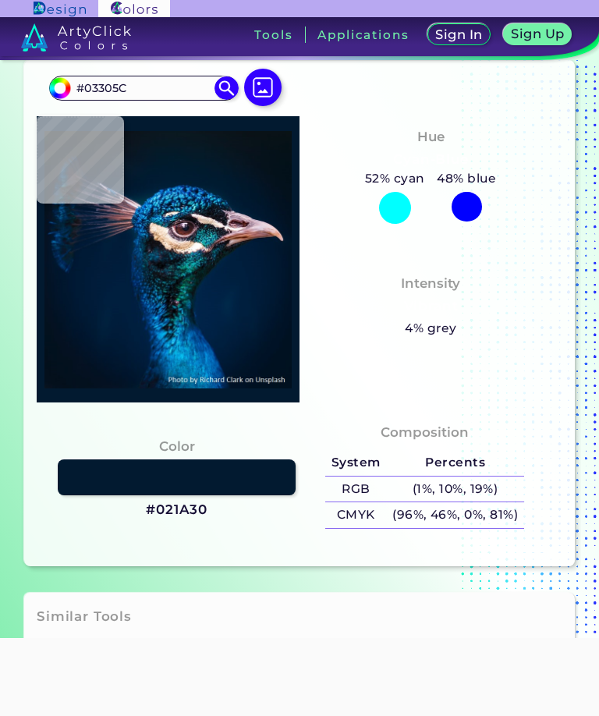
type input "#022f5d"
type input "#022F5D"
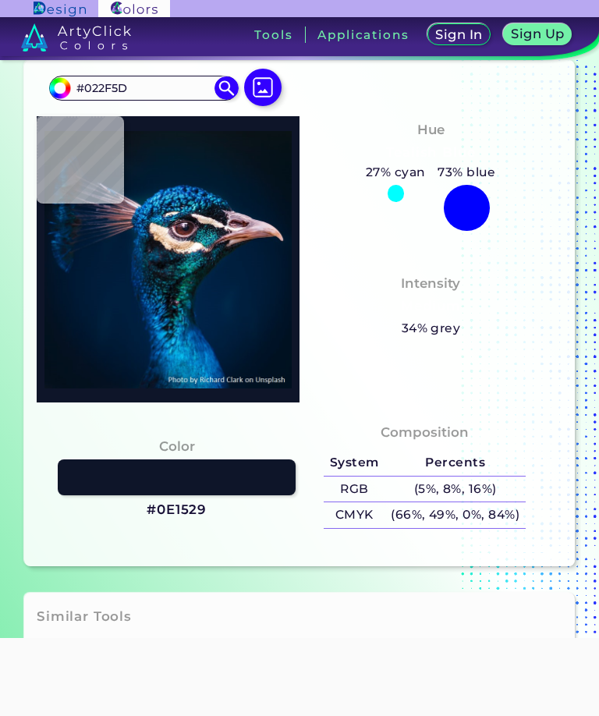
type input "#0e1529"
type input "#0E1529"
type input "#0c1428"
type input "#0C1428"
type input "#081628"
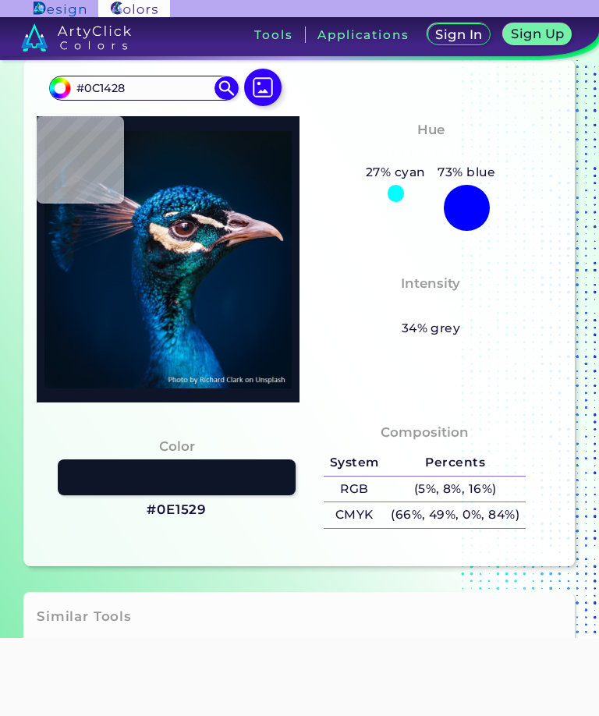
type input "#081628"
type input "#07192a"
type input "#07192A"
type input "#051b29"
type input "#051B29"
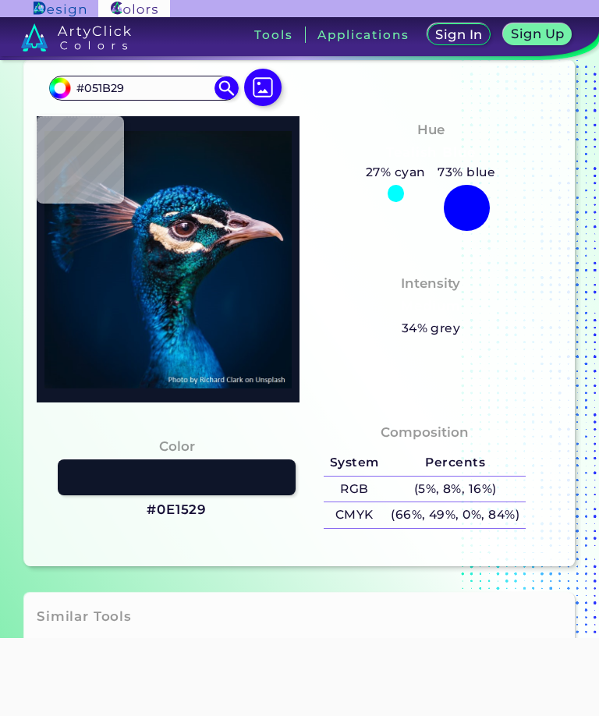
type input "#031c2d"
type input "#031C2D"
type input "#041c2d"
type input "#041C2D"
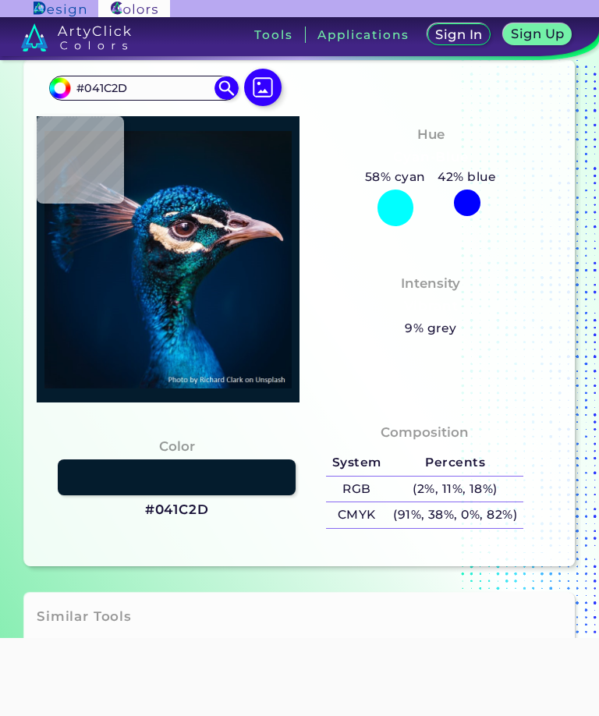
type input "#061a27"
type input "#061A27"
type input "#071a27"
type input "#071A27"
type input "#02243d"
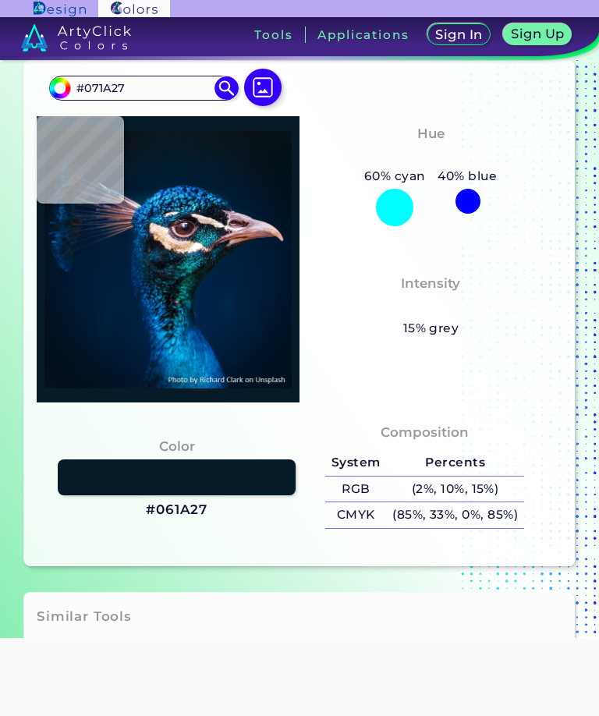
type input "#02243D"
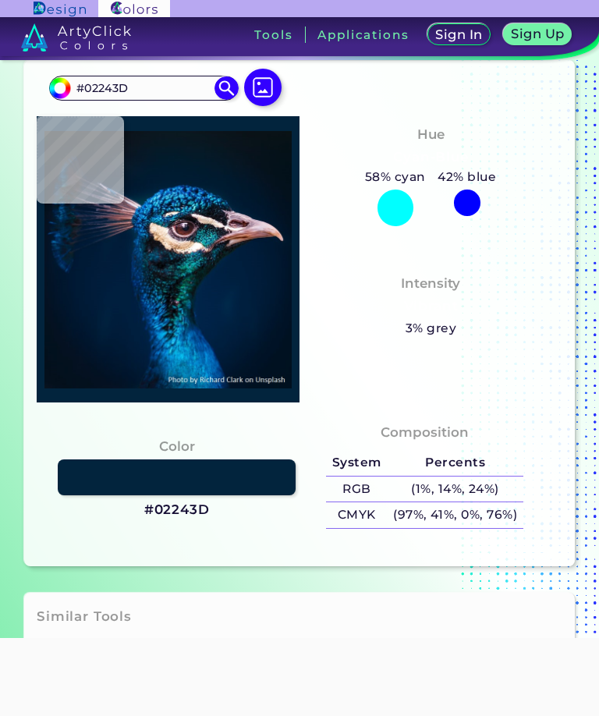
type input "#03416e"
type input "#03416E"
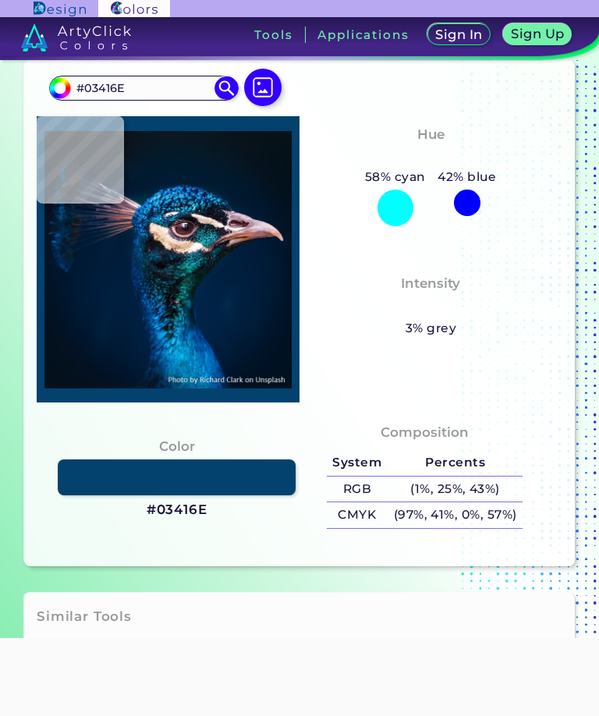
type input "#08558d"
type input "#08558D"
type input "#085a93"
type input "#085A93"
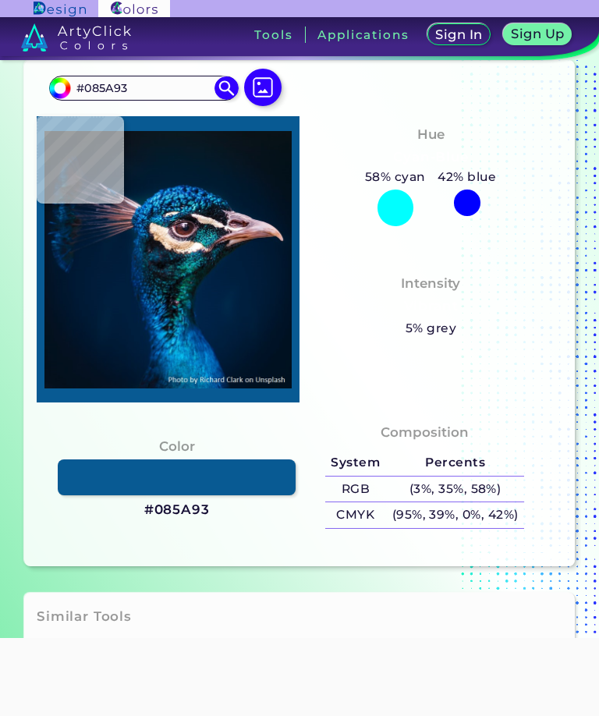
type input "#075793"
type input "#00386e"
type input "#00386E"
type input "#06396d"
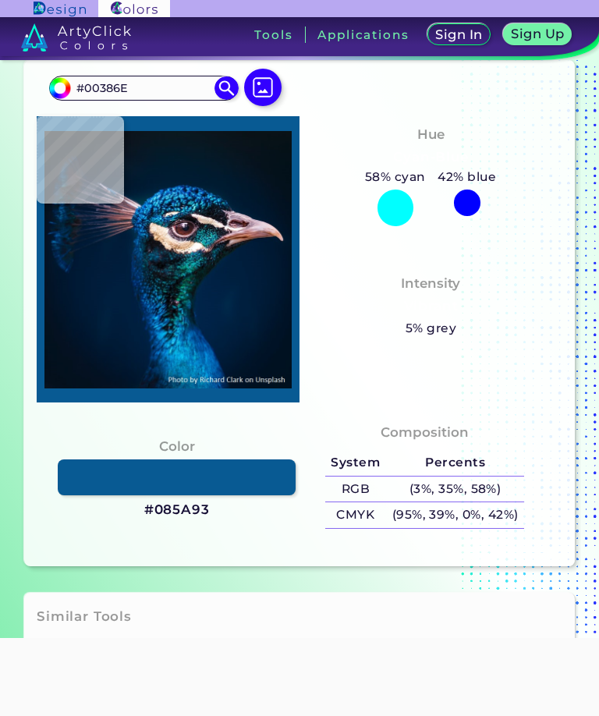
type input "#06396D"
type input "#002754"
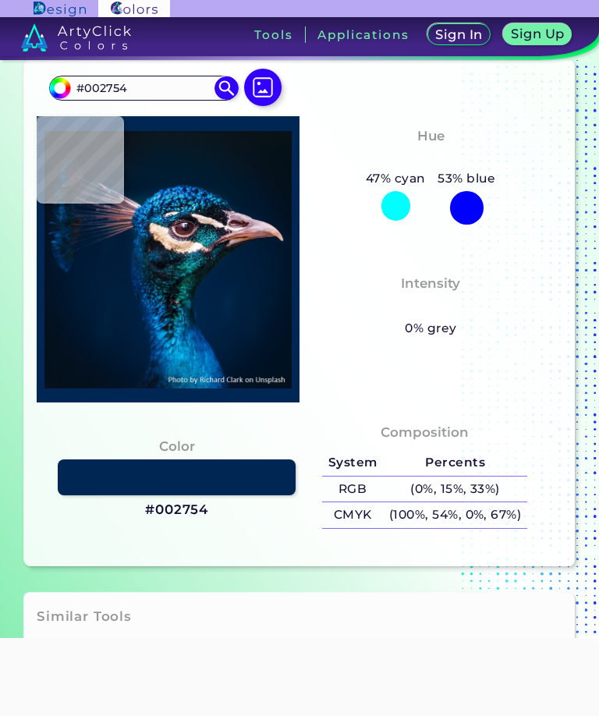
type input "#02365f"
type input "#02365F"
type input "#094072"
type input "#06385c"
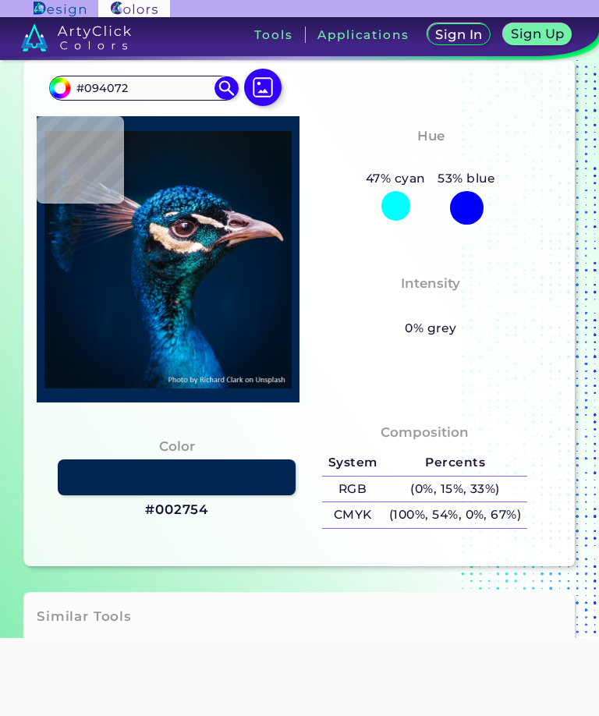
type input "#06385C"
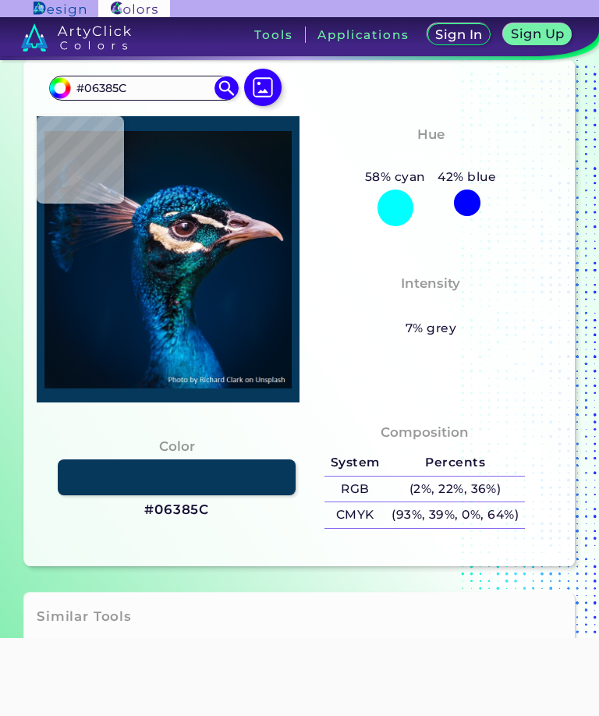
type input "#062f50"
type input "#062F50"
type input "#043357"
type input "#032642"
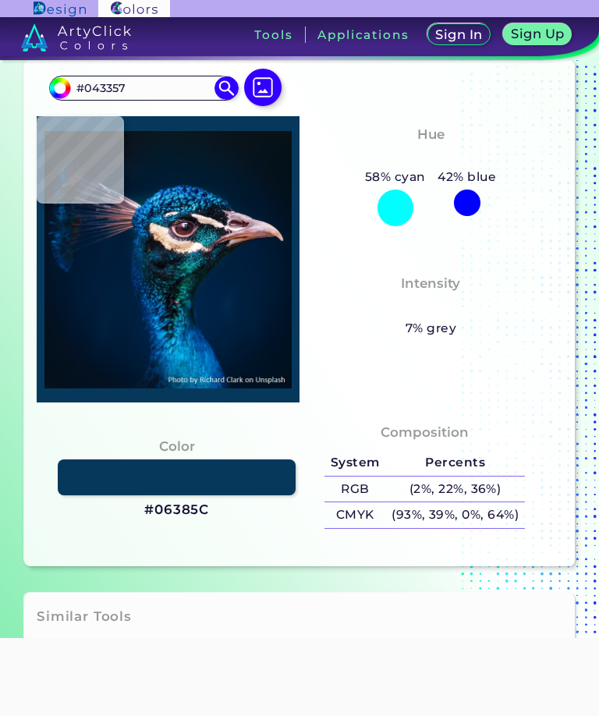
type input "#032642"
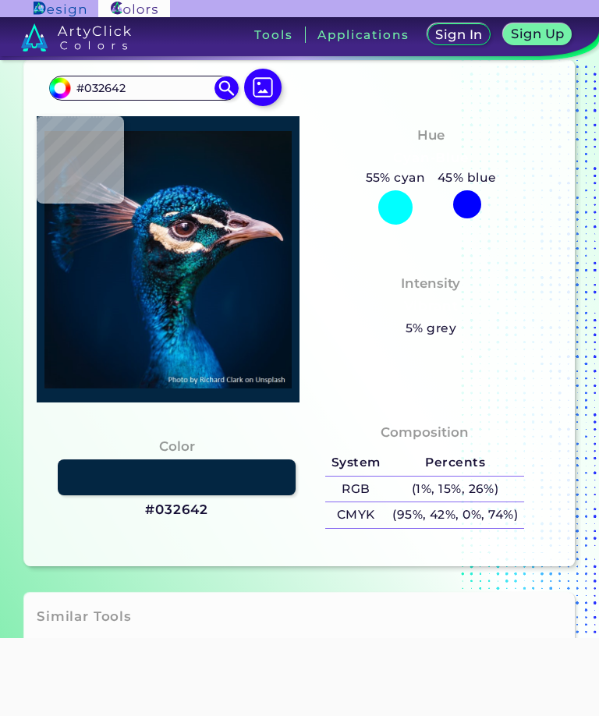
type input "#03233e"
type input "#03233E"
type input "#051b30"
type input "#051B30"
type input "#081728"
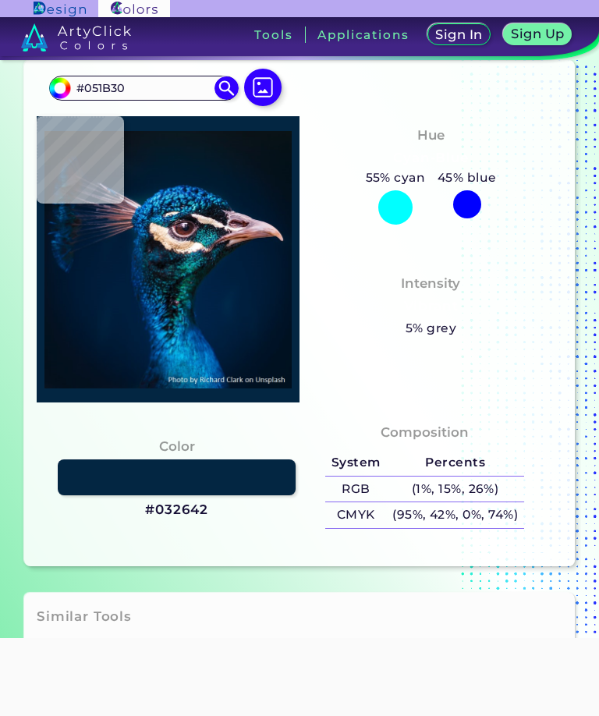
type input "#081728"
type input "#151e2c"
type input "#151E2C"
type input "#0b111d"
type input "#0B111D"
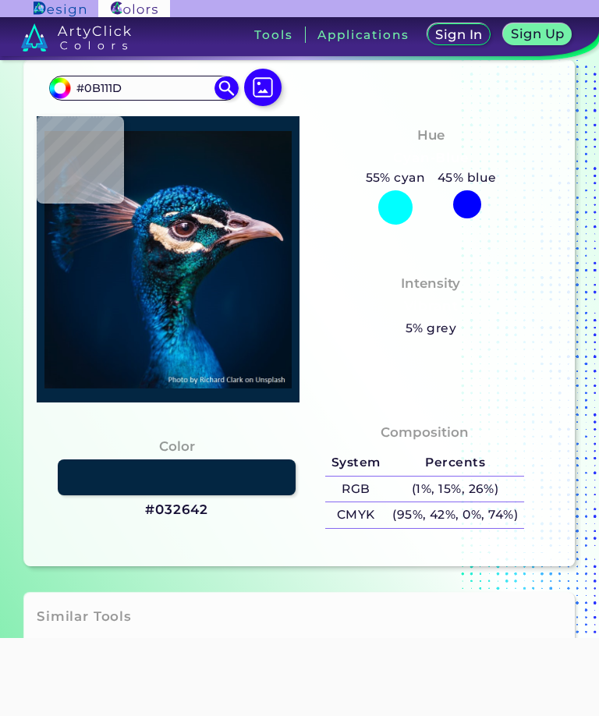
type input "#0e1822"
type input "#0E1822"
type input "#0f1822"
type input "#0F1822"
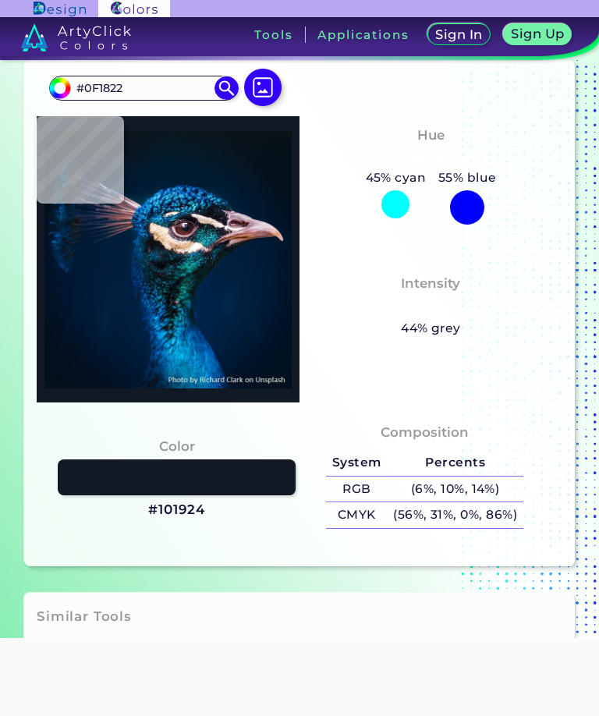
type input "#101924"
type input "#121d27"
type input "#121D27"
type input "#161c27"
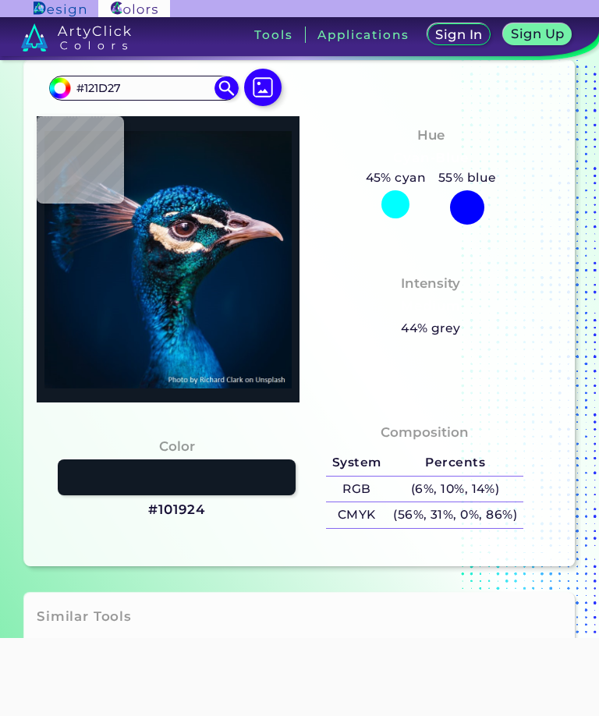
type input "#161C27"
type input "#141823"
type input "#0e141b"
type input "#0E141B"
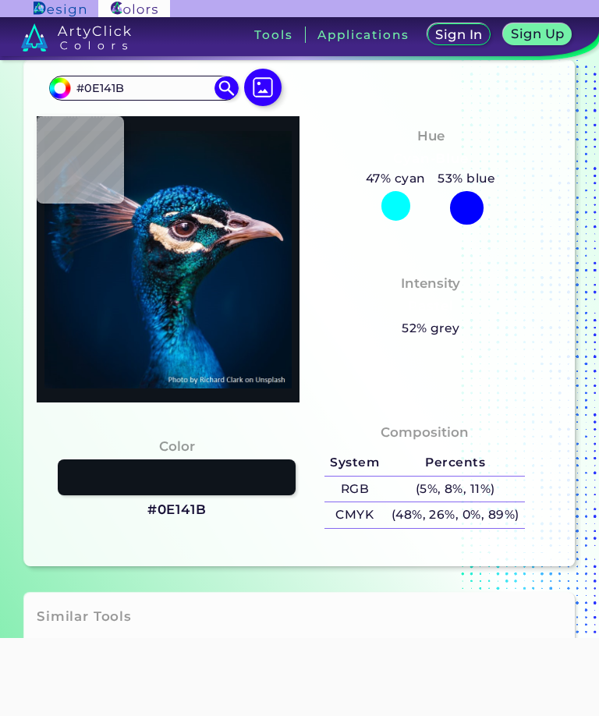
type input "#0a1219"
type input "#0A1219"
type input "#0a141e"
type input "#0A141E"
type input "#061019"
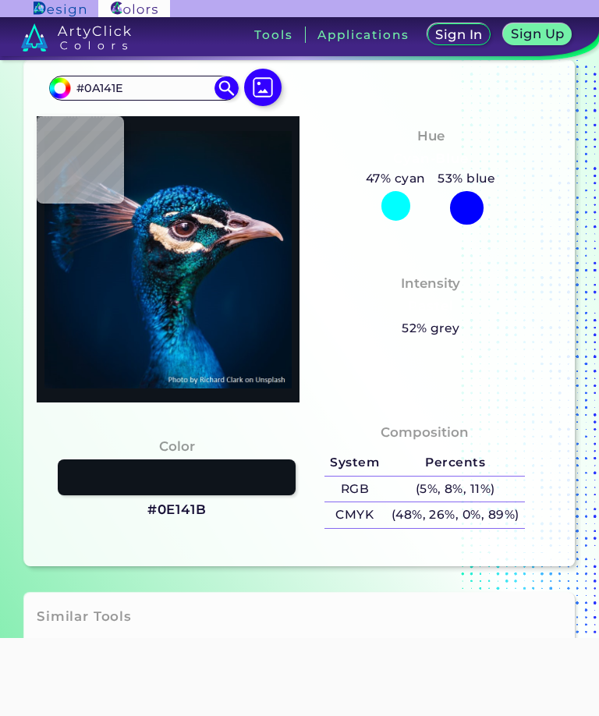
type input "#061019"
type input "#0a121a"
type input "#0A121A"
type input "#091016"
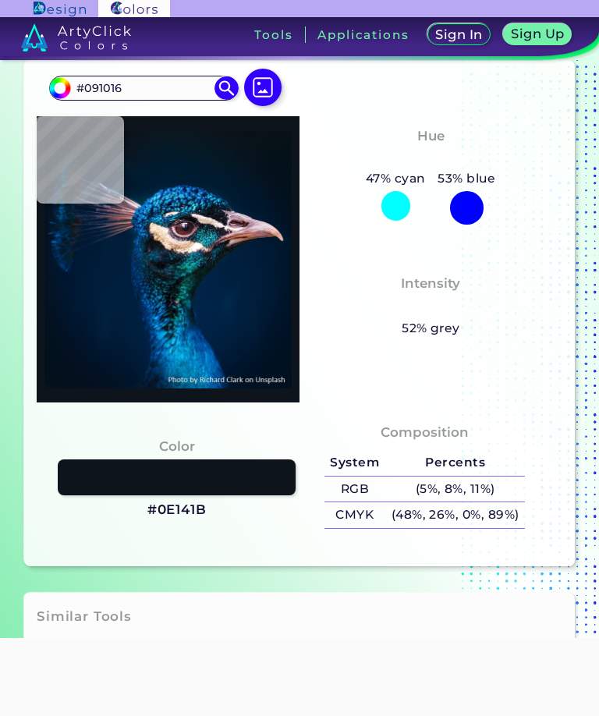
type input "#020b12"
type input "#020B12"
type input "#01111b"
type input "#01111B"
type input "#053443"
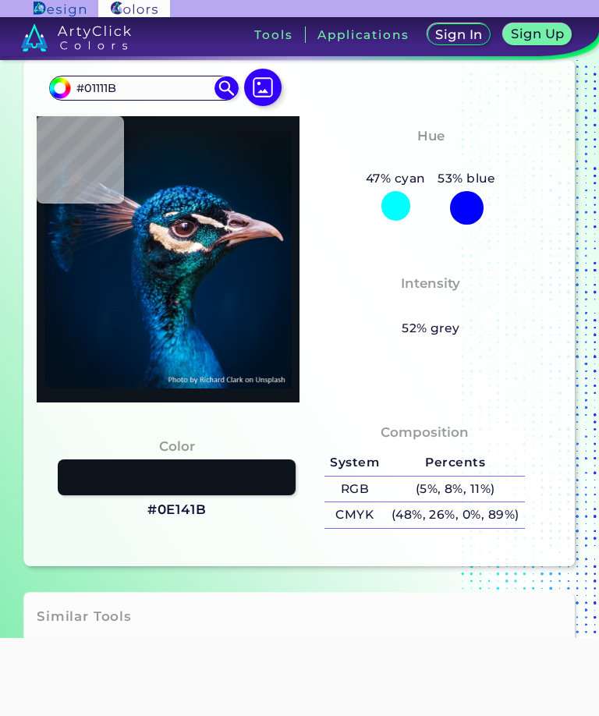
type input "#053443"
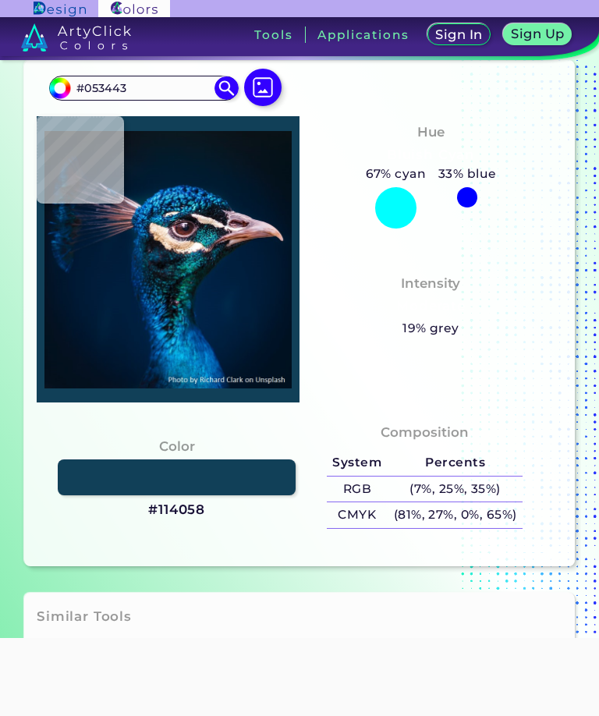
type input "#114058"
type input "#0f3852"
type input "#0F3852"
type input "#072c46"
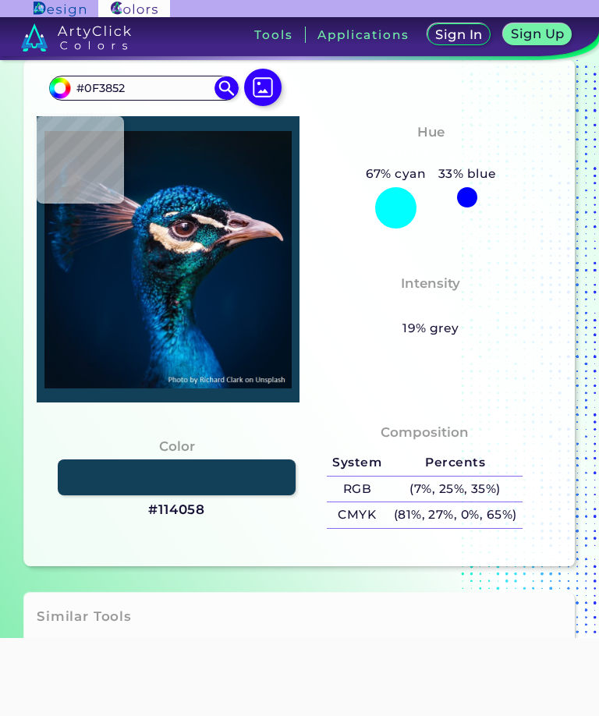
type input "#072C46"
type input "#002740"
type input "#002c45"
type input "#002C45"
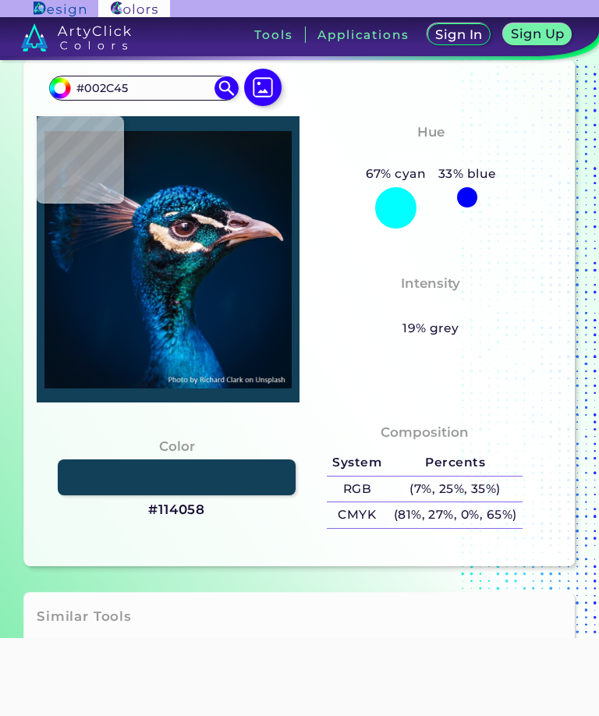
type input "#002841"
type input "#0a3a60"
type input "#0A3A60"
type input "#003058"
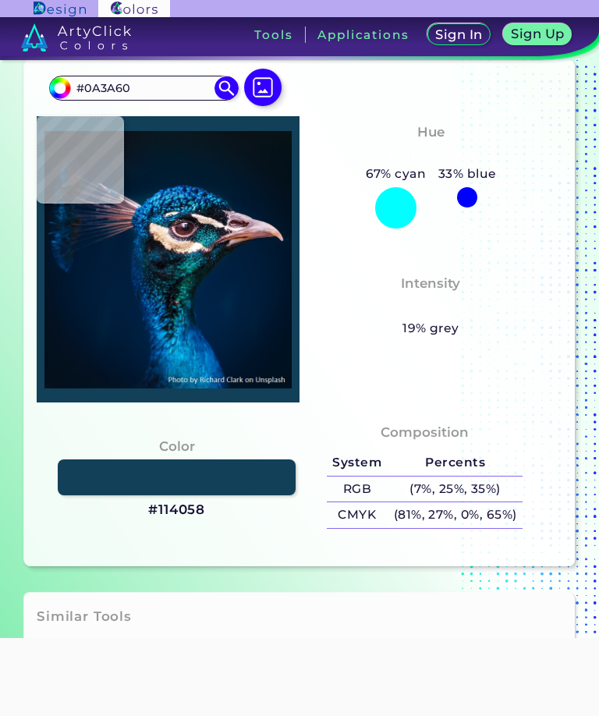
type input "#003058"
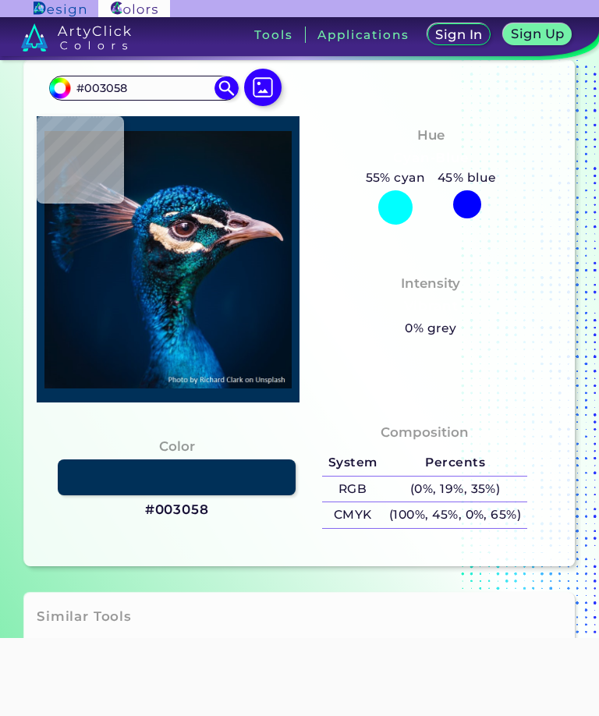
type input "#032e56"
type input "#032E56"
type input "#012b53"
type input "#012B53"
type input "#022c50"
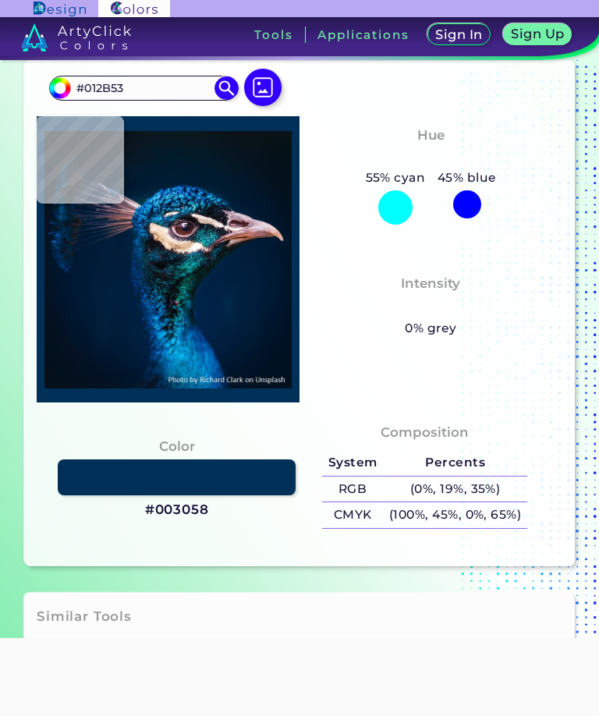
type input "#022C50"
type input "#02294a"
type input "#02294A"
type input "#001f3b"
type input "#001F3B"
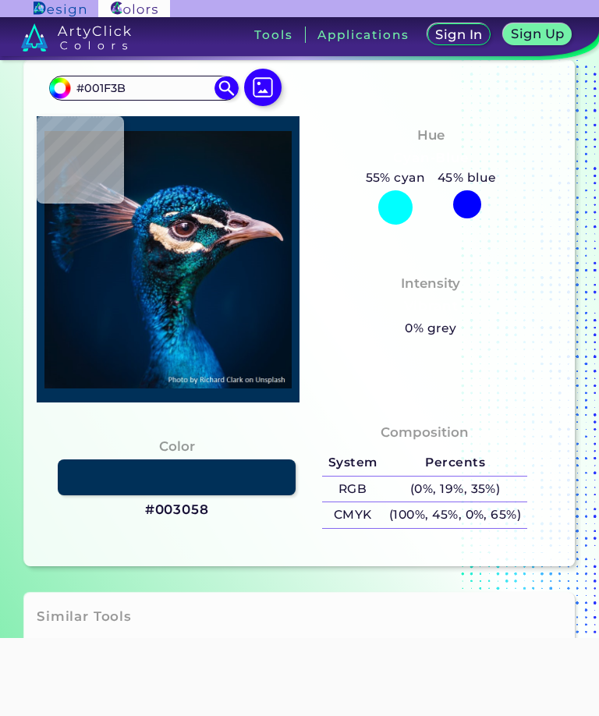
type input "#0c131d"
type input "#0C131D"
type input "#07111a"
type input "#07111A"
type input "#061019"
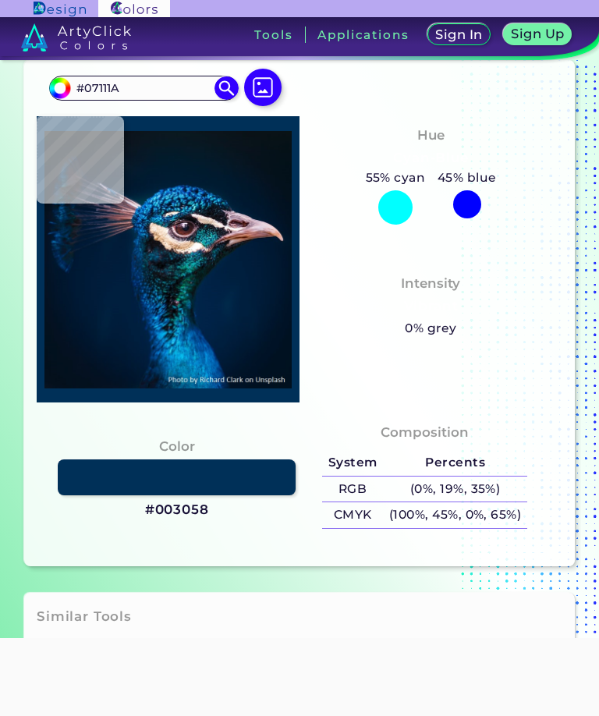
type input "#061019"
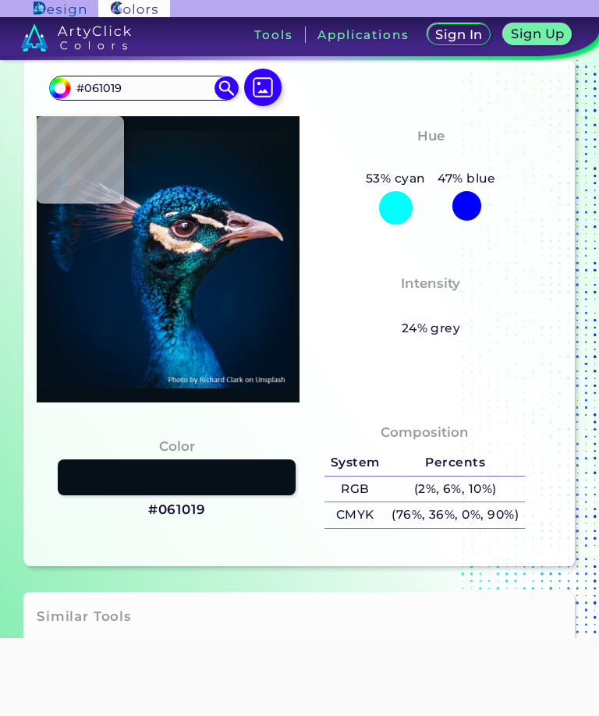
type input "#000000"
type input "#04101c"
type input "#04101C"
type input "#05111f"
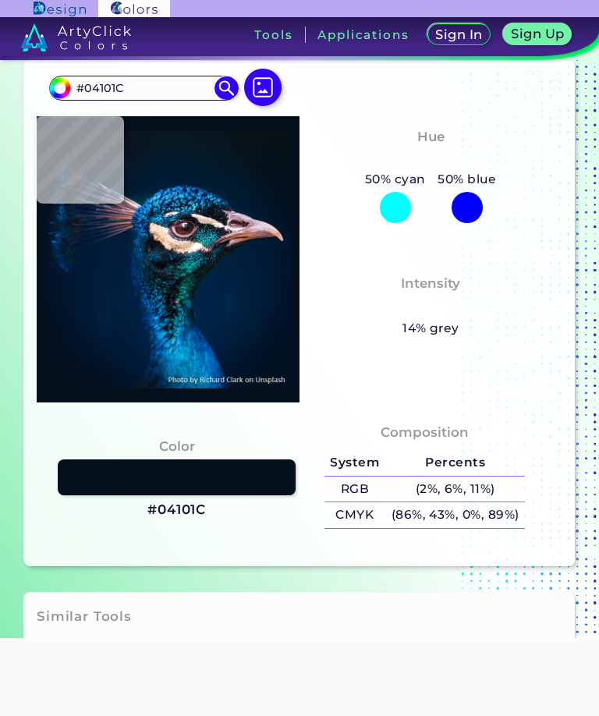
type input "#05111F"
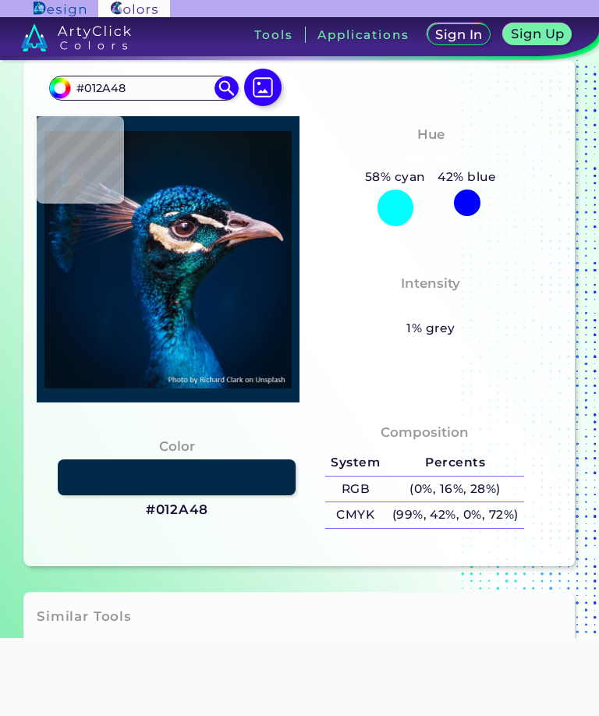
click at [56, 100] on img at bounding box center [59, 87] width 23 height 23
click at [67, 100] on img at bounding box center [59, 87] width 23 height 23
click at [144, 99] on input "#012A48" at bounding box center [143, 88] width 145 height 21
click at [71, 99] on input "#012A48" at bounding box center [143, 88] width 145 height 21
click at [61, 100] on img at bounding box center [59, 87] width 23 height 23
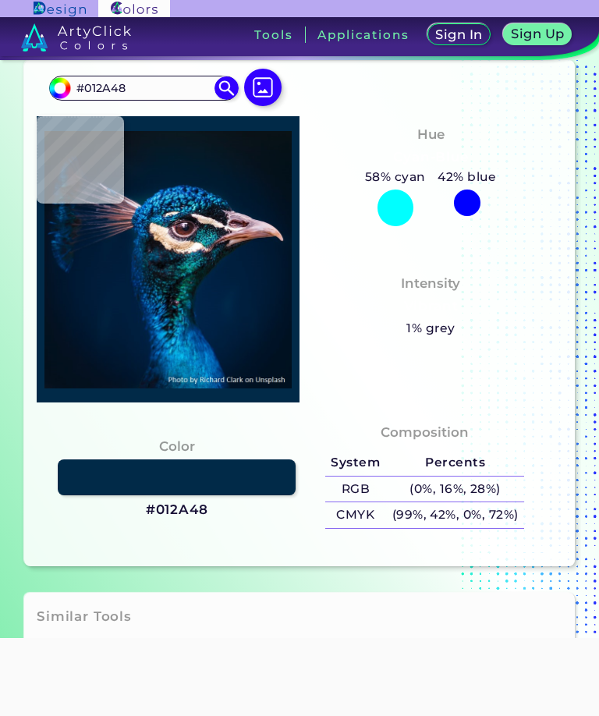
click at [62, 96] on input "#012a48" at bounding box center [57, 85] width 19 height 19
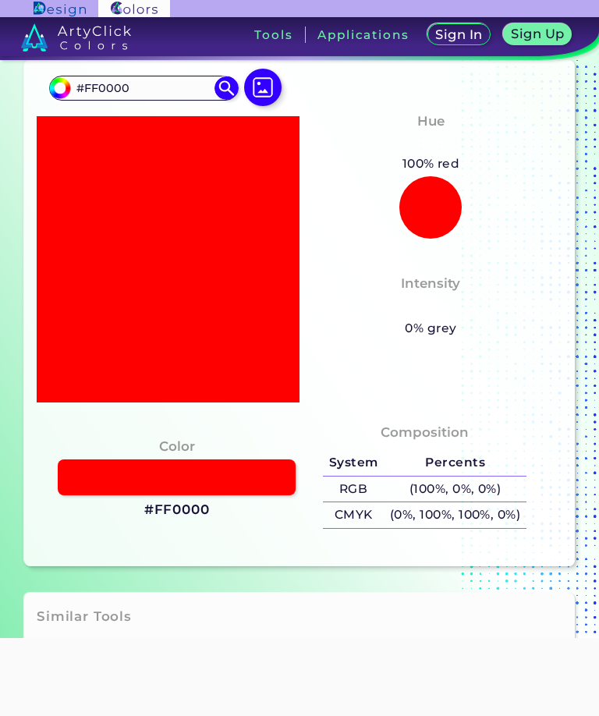
scroll to position [176, 0]
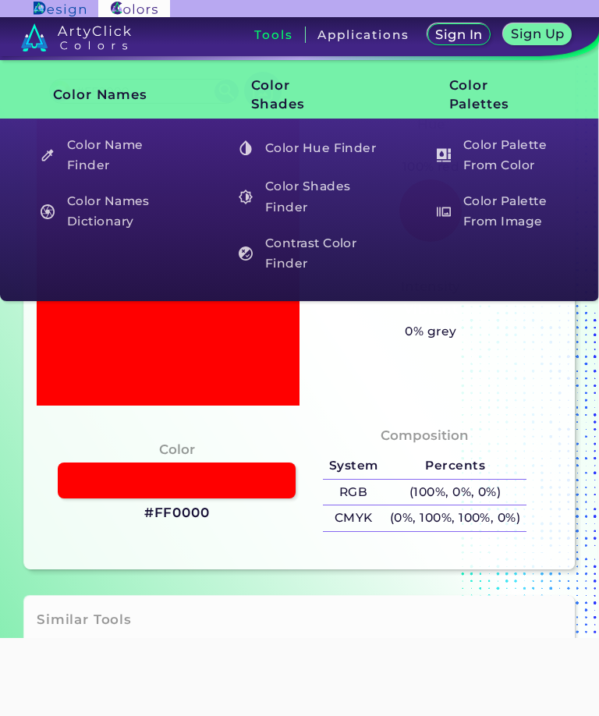
click at [264, 41] on h3 "Tools" at bounding box center [273, 35] width 38 height 12
click at [257, 190] on h5 "Color Shades Finder" at bounding box center [306, 197] width 150 height 44
